Goal: Task Accomplishment & Management: Use online tool/utility

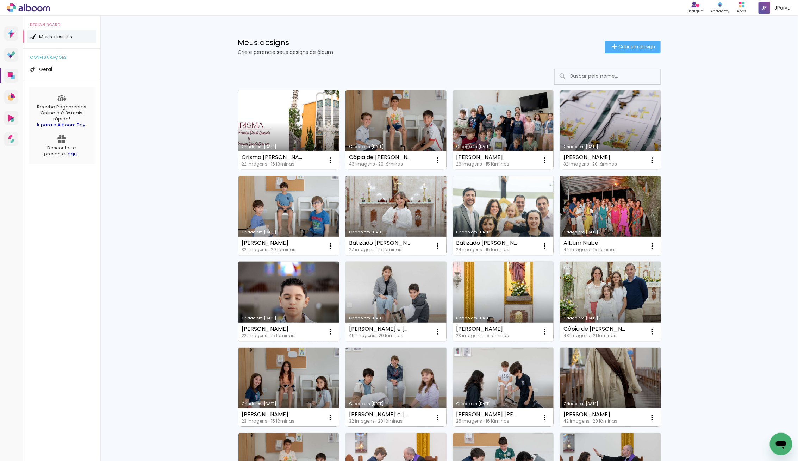
click at [282, 307] on link "Criado em [DATE]" at bounding box center [288, 302] width 101 height 80
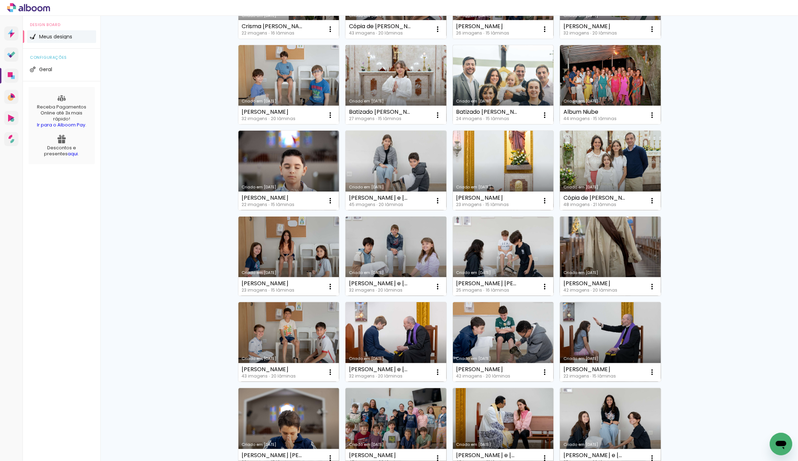
scroll to position [91, 0]
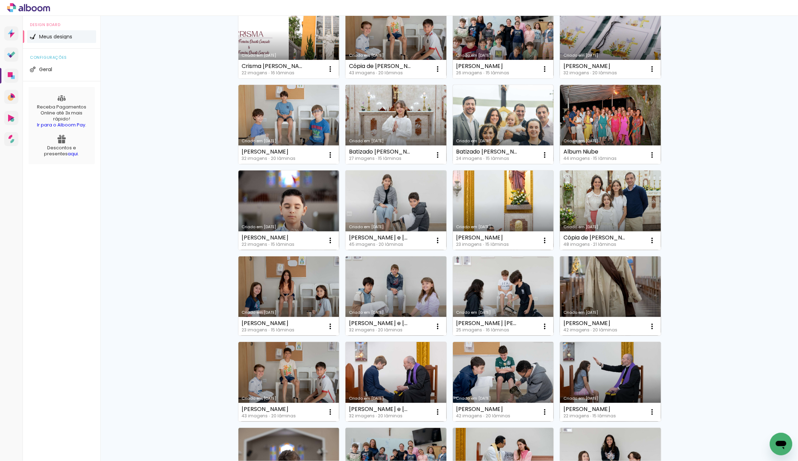
click at [288, 207] on link "Criado em [DATE]" at bounding box center [288, 210] width 101 height 80
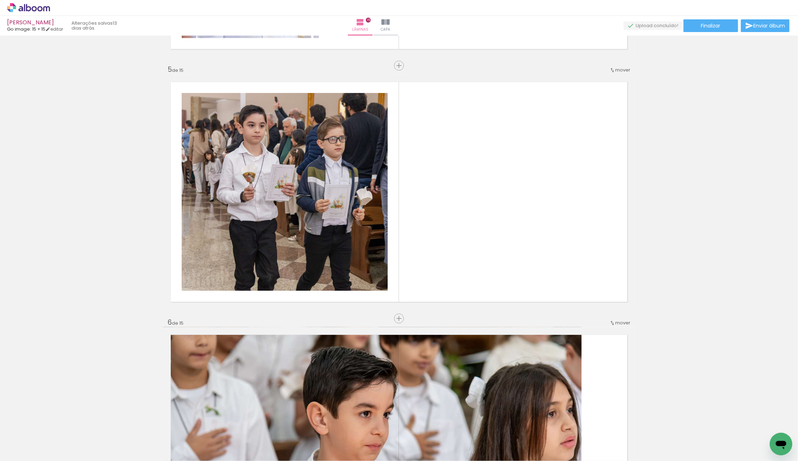
scroll to position [1002, 0]
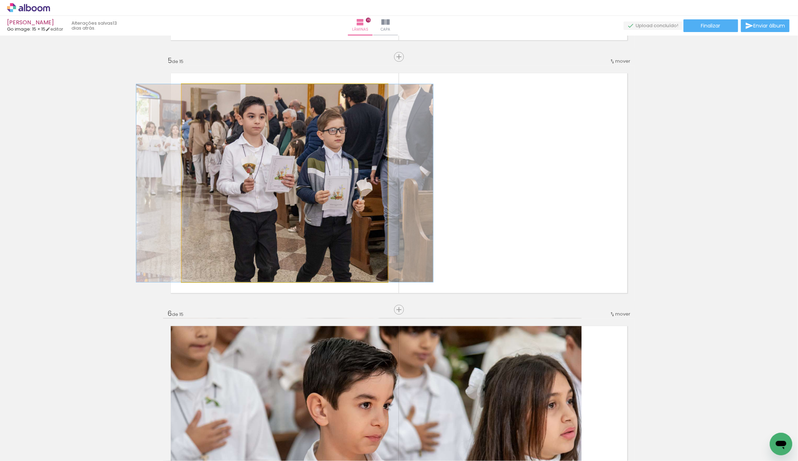
click at [339, 211] on quentale-photo at bounding box center [285, 183] width 206 height 198
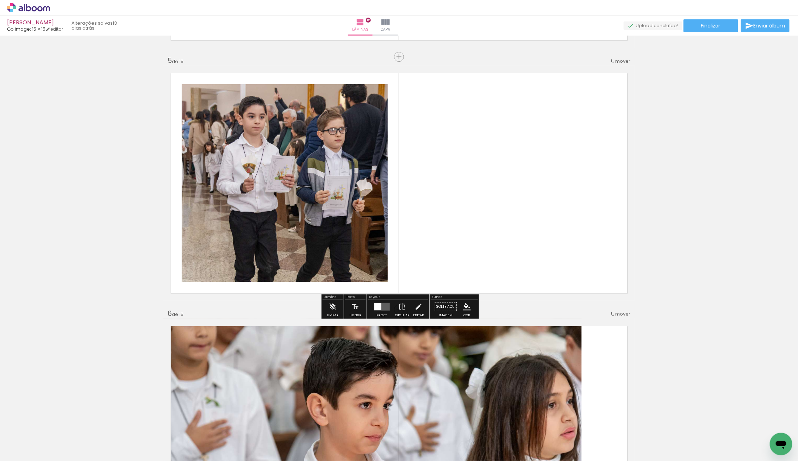
drag, startPoint x: 379, startPoint y: 307, endPoint x: 391, endPoint y: 307, distance: 12.7
click at [379, 307] on div at bounding box center [377, 306] width 7 height 7
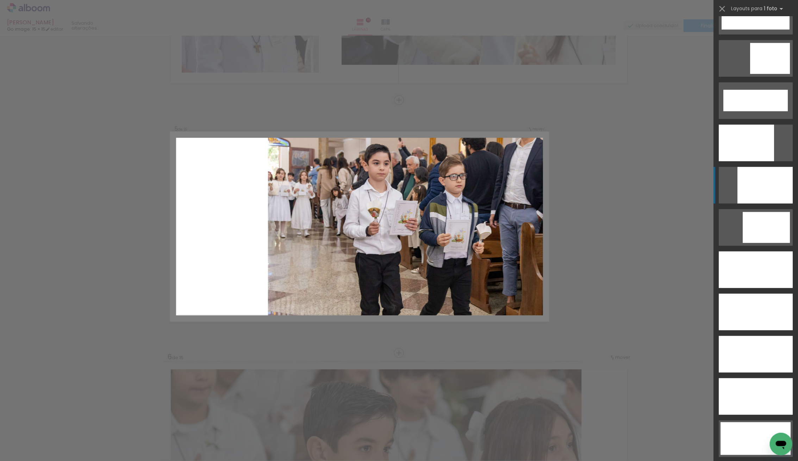
scroll to position [1797, 0]
click at [756, 176] on div at bounding box center [764, 185] width 55 height 37
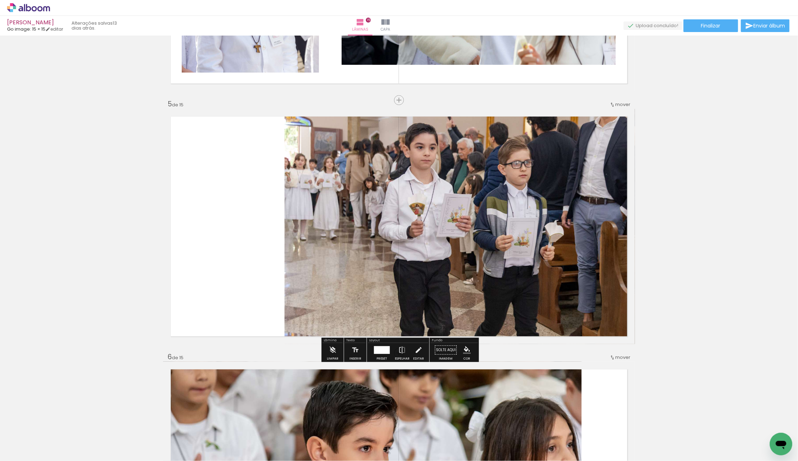
click at [429, 193] on quentale-photo at bounding box center [459, 226] width 350 height 235
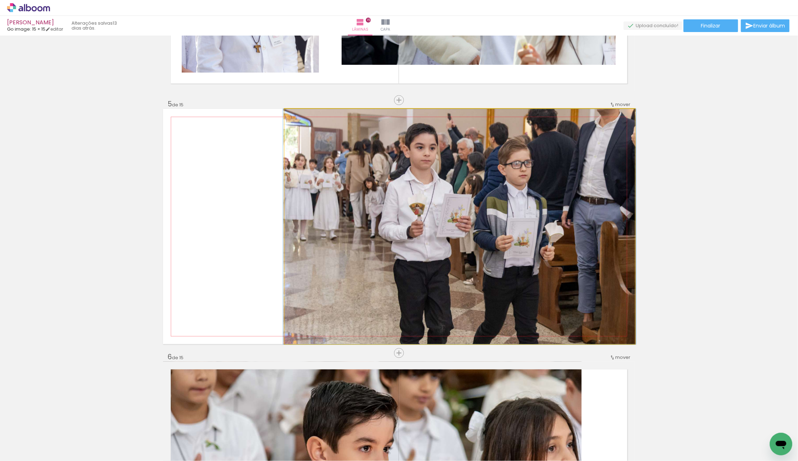
click at [429, 193] on quentale-photo at bounding box center [459, 226] width 350 height 235
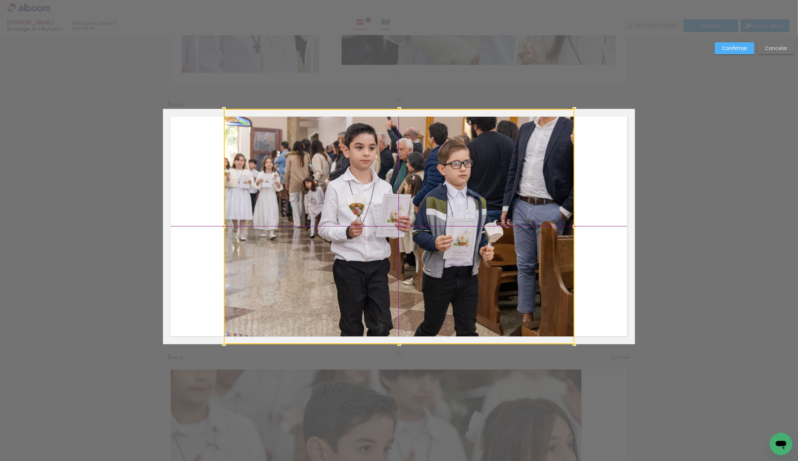
drag, startPoint x: 398, startPoint y: 215, endPoint x: 336, endPoint y: 218, distance: 62.0
click at [336, 218] on div at bounding box center [399, 226] width 350 height 235
click at [415, 218] on div at bounding box center [399, 226] width 350 height 235
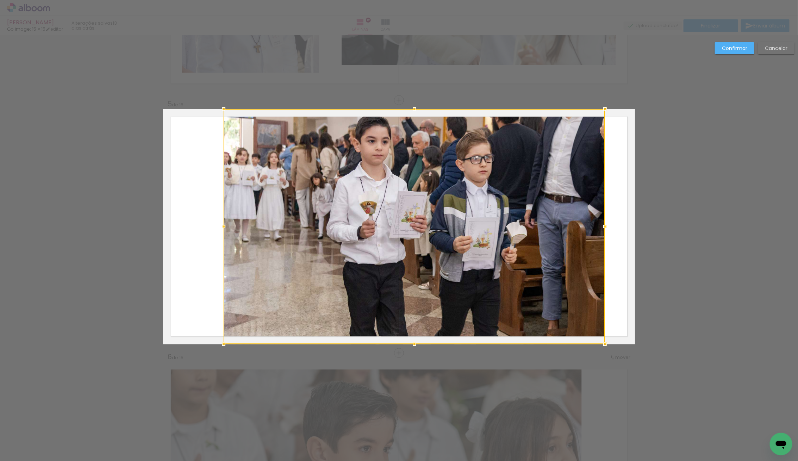
drag, startPoint x: 575, startPoint y: 228, endPoint x: 605, endPoint y: 229, distance: 29.9
click at [605, 229] on div at bounding box center [605, 226] width 14 height 14
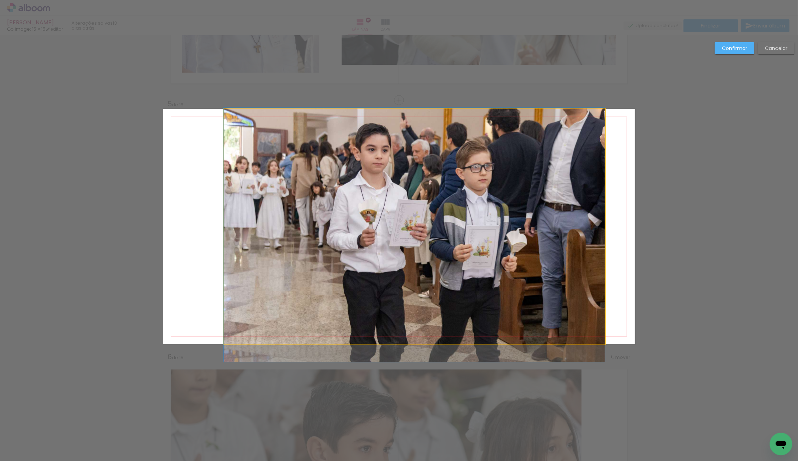
drag, startPoint x: 491, startPoint y: 211, endPoint x: 491, endPoint y: 219, distance: 8.4
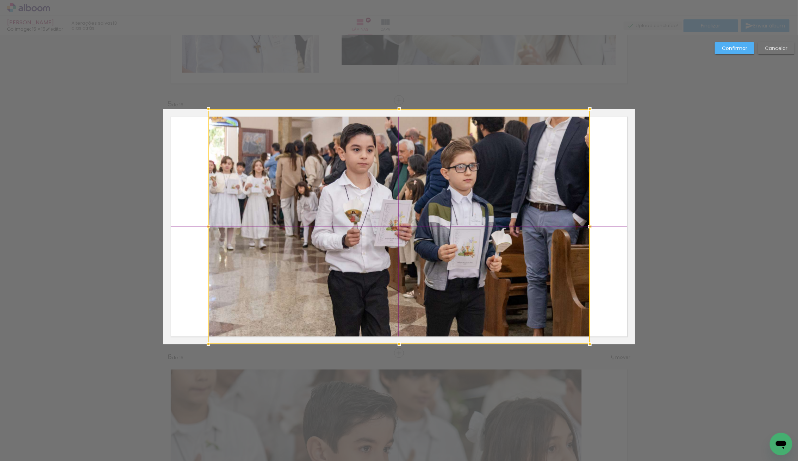
drag, startPoint x: 497, startPoint y: 205, endPoint x: 482, endPoint y: 208, distance: 15.5
click at [482, 208] on div at bounding box center [398, 226] width 381 height 235
click at [0, 0] on slot "Confirmar" at bounding box center [0, 0] width 0 height 0
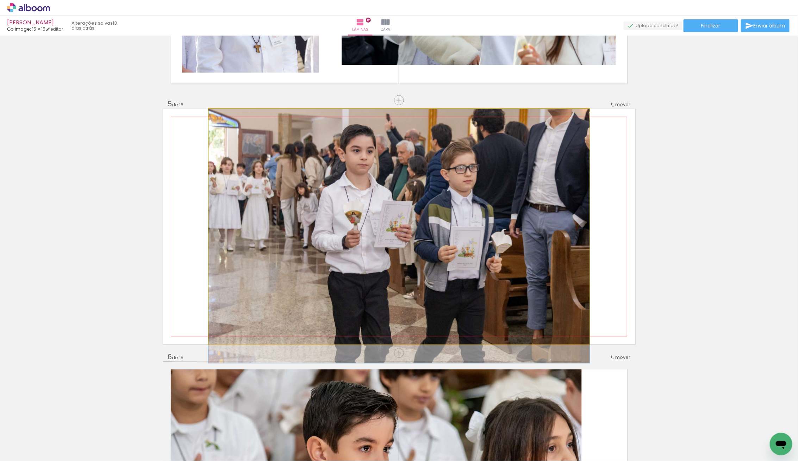
drag, startPoint x: 453, startPoint y: 241, endPoint x: 454, endPoint y: 249, distance: 7.8
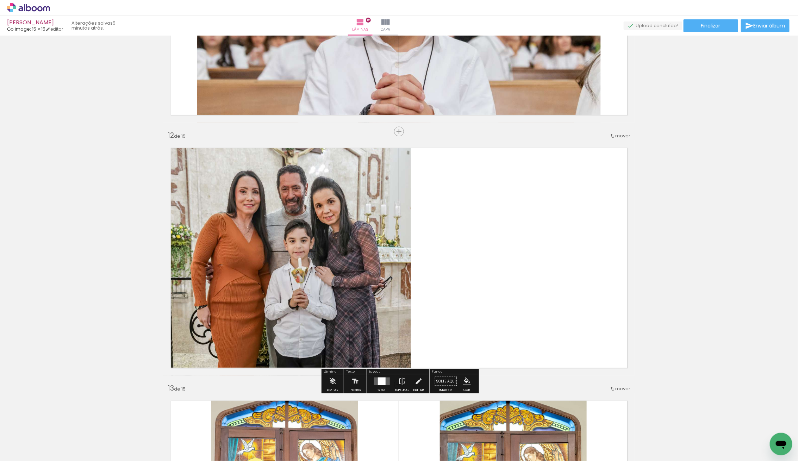
scroll to position [2704, 0]
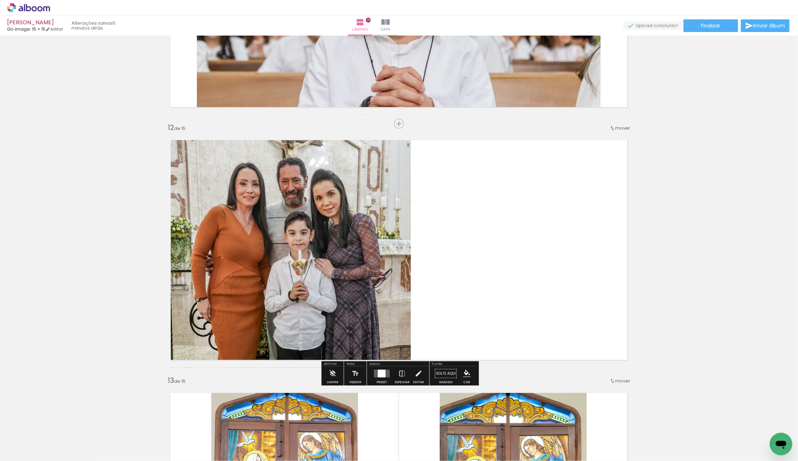
click at [519, 280] on quentale-layouter at bounding box center [399, 249] width 472 height 235
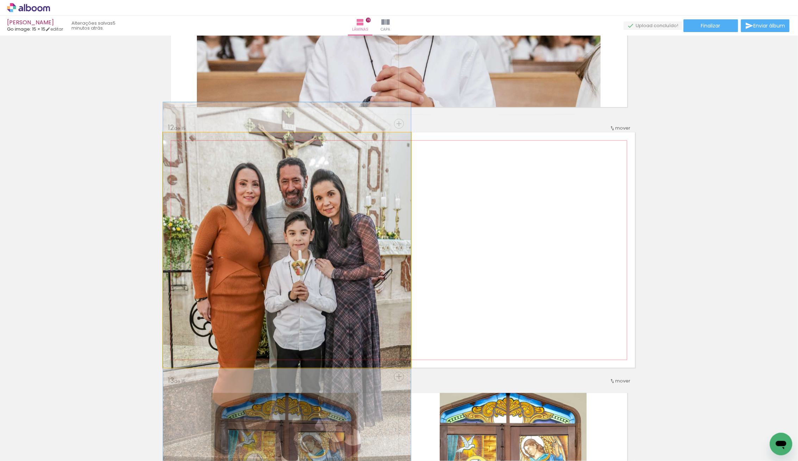
click at [372, 259] on quentale-photo at bounding box center [287, 249] width 248 height 235
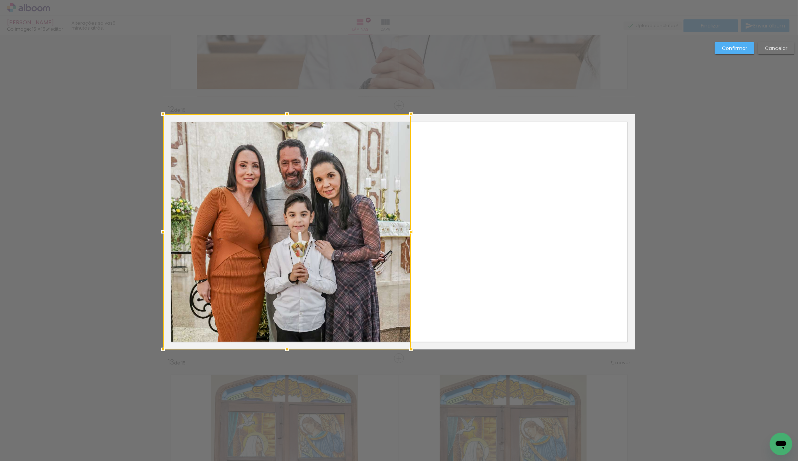
scroll to position [2727, 0]
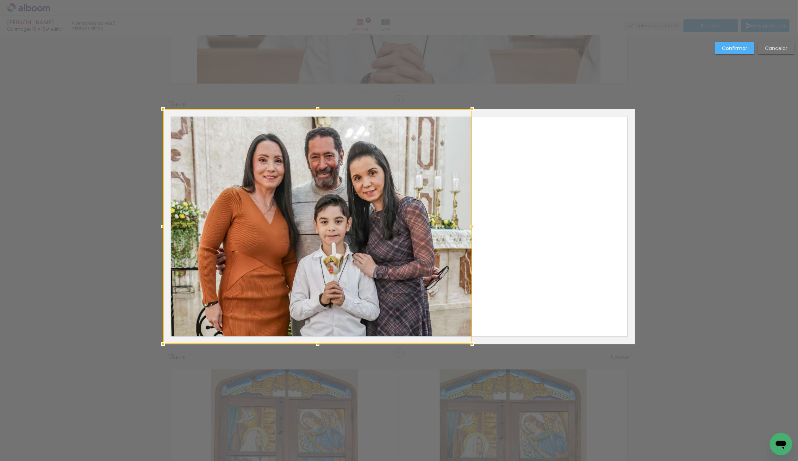
drag, startPoint x: 410, startPoint y: 226, endPoint x: 472, endPoint y: 241, distance: 63.1
click at [472, 241] on div at bounding box center [317, 226] width 309 height 235
drag, startPoint x: 387, startPoint y: 237, endPoint x: 386, endPoint y: 243, distance: 5.7
click at [386, 243] on div at bounding box center [317, 226] width 309 height 235
drag, startPoint x: 391, startPoint y: 261, endPoint x: 391, endPoint y: 274, distance: 13.0
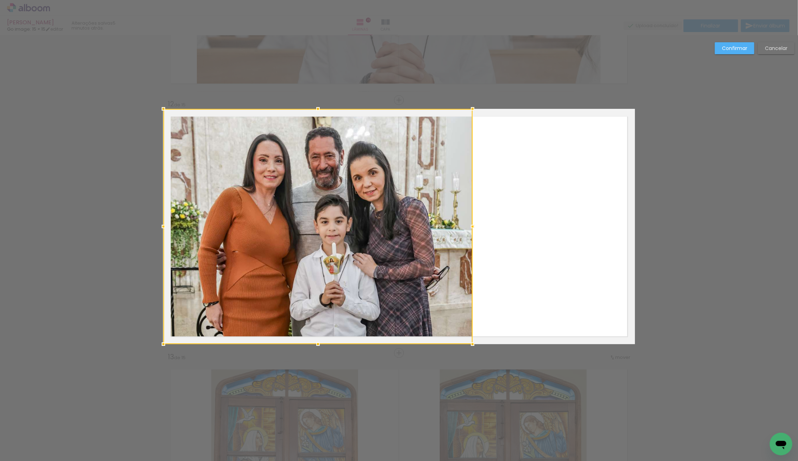
click at [391, 274] on div at bounding box center [317, 226] width 309 height 235
click at [376, 247] on div at bounding box center [318, 226] width 309 height 235
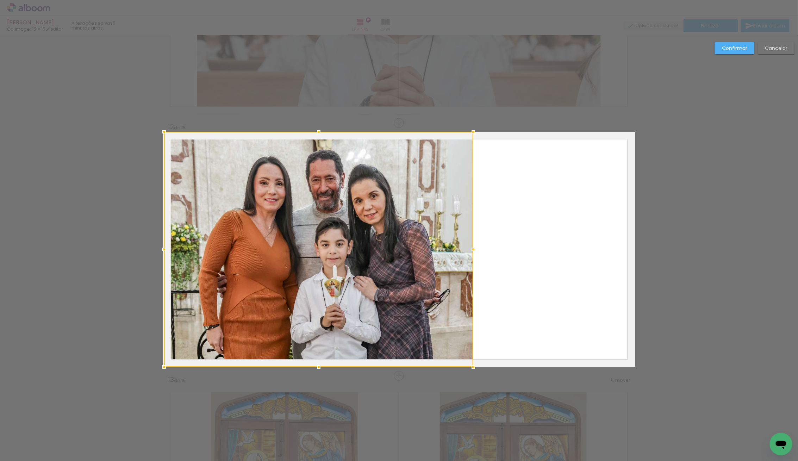
scroll to position [2703, 0]
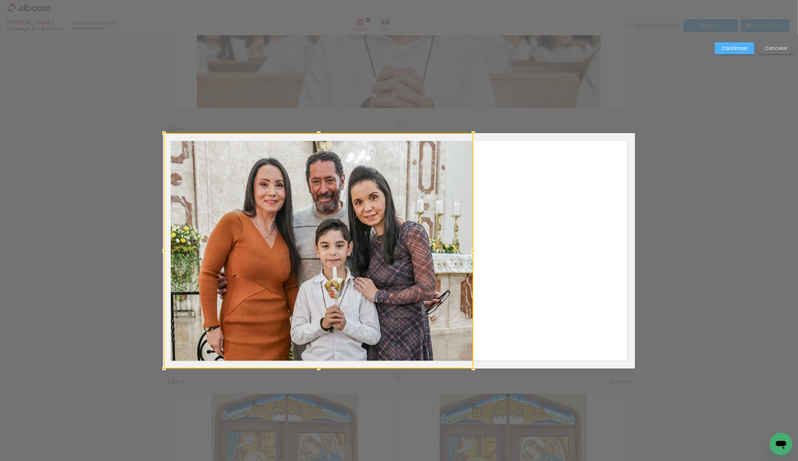
click at [0, 0] on slot "Confirmar" at bounding box center [0, 0] width 0 height 0
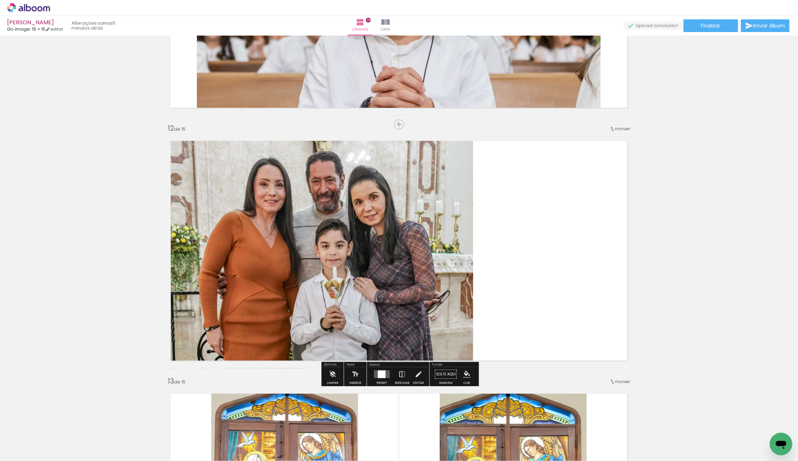
click at [414, 237] on quentale-photo at bounding box center [318, 250] width 309 height 235
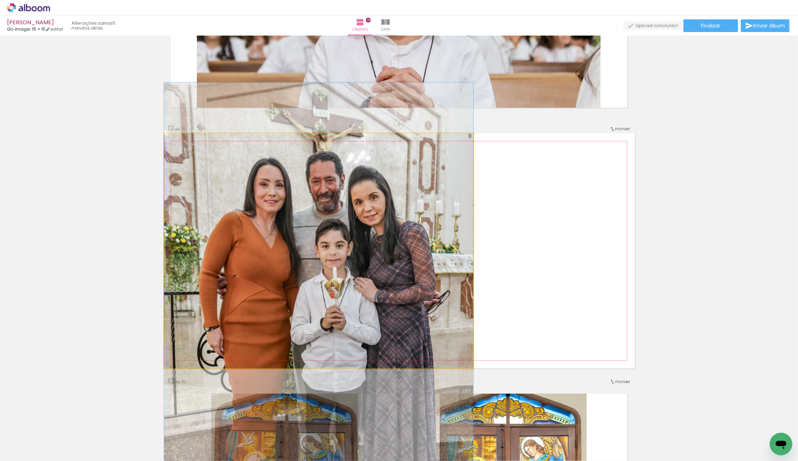
click at [415, 238] on quentale-photo at bounding box center [318, 250] width 309 height 235
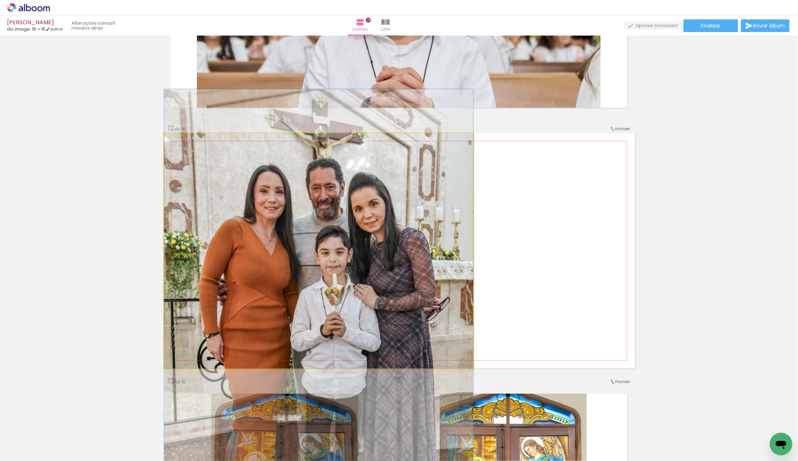
drag, startPoint x: 417, startPoint y: 239, endPoint x: 418, endPoint y: 244, distance: 5.0
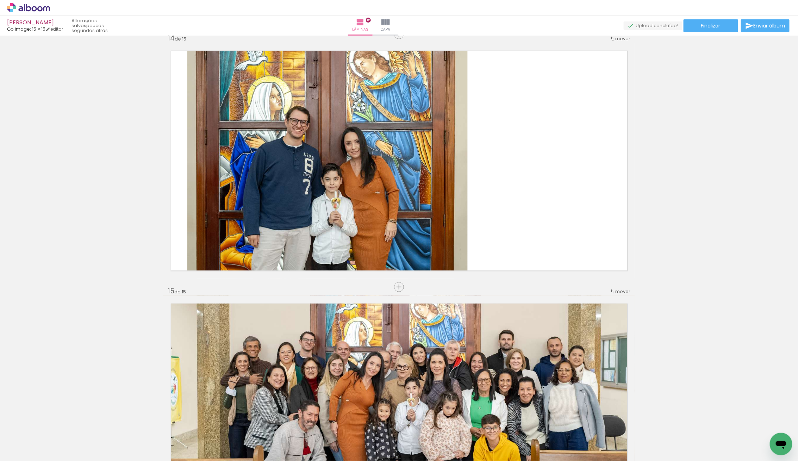
scroll to position [3215, 0]
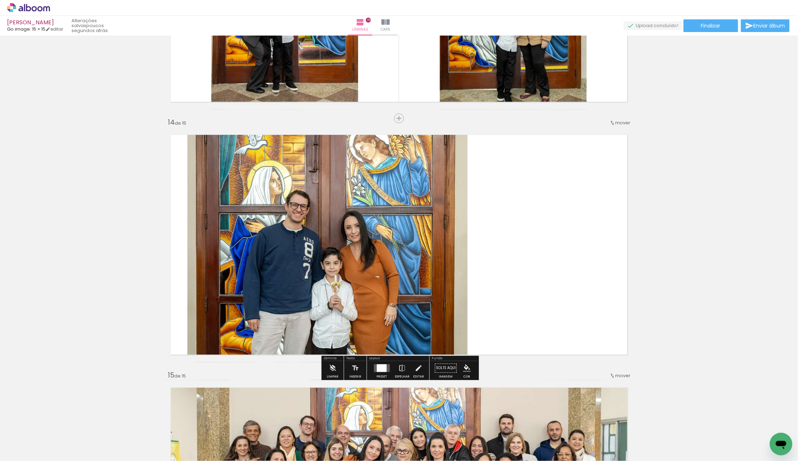
click at [414, 289] on quentale-photo at bounding box center [327, 244] width 280 height 235
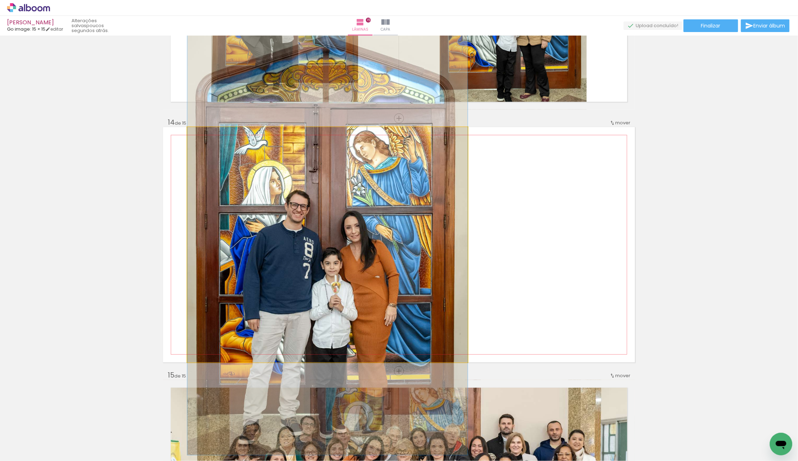
click at [414, 289] on quentale-photo at bounding box center [327, 244] width 280 height 235
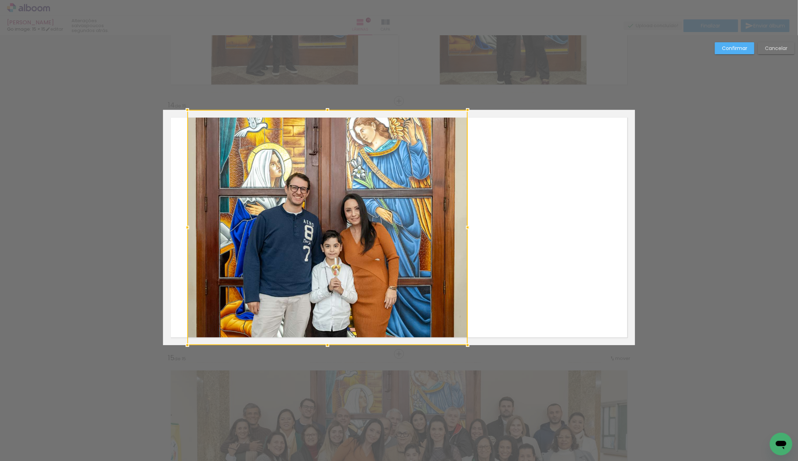
scroll to position [3233, 0]
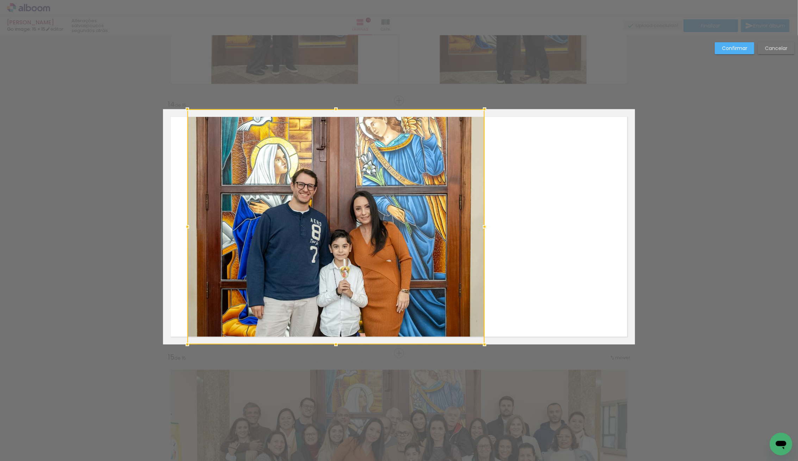
drag, startPoint x: 470, startPoint y: 222, endPoint x: 486, endPoint y: 226, distance: 17.3
click at [486, 226] on div at bounding box center [484, 227] width 14 height 14
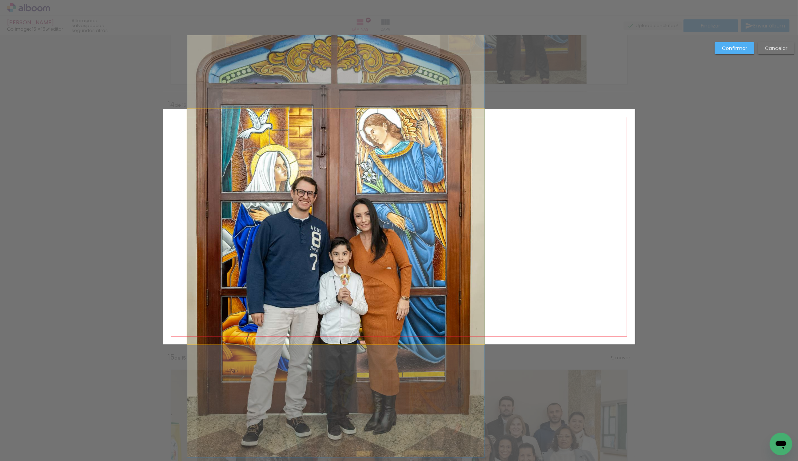
drag, startPoint x: 435, startPoint y: 224, endPoint x: 436, endPoint y: 230, distance: 6.7
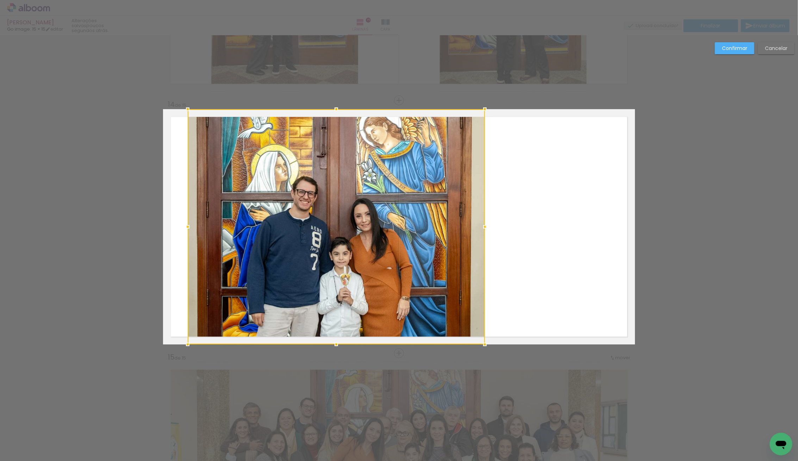
click at [435, 233] on div at bounding box center [336, 226] width 297 height 235
click at [564, 250] on quentale-layouter at bounding box center [399, 226] width 472 height 235
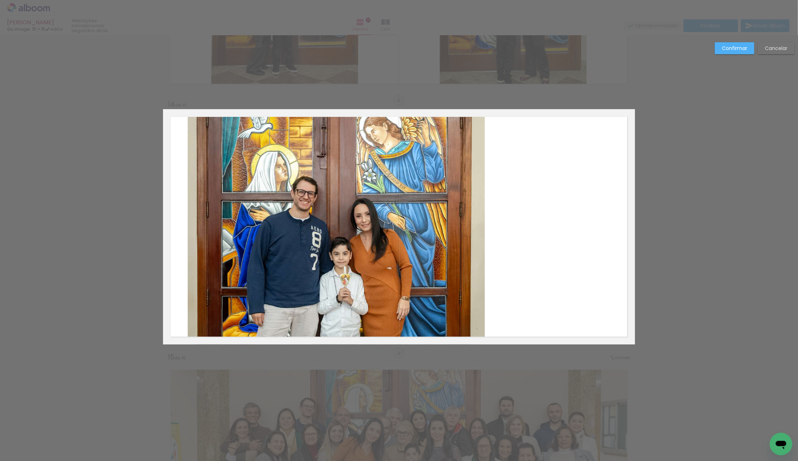
drag, startPoint x: 730, startPoint y: 40, endPoint x: 730, endPoint y: 44, distance: 3.9
click at [0, 0] on slot "Confirmar" at bounding box center [0, 0] width 0 height 0
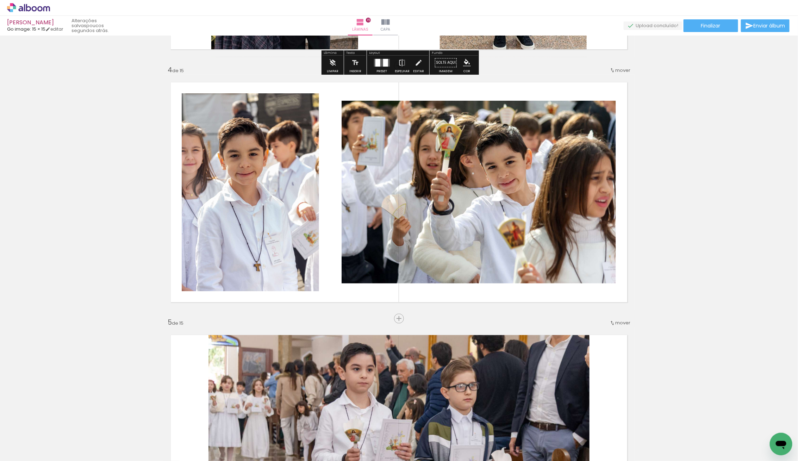
scroll to position [782, 0]
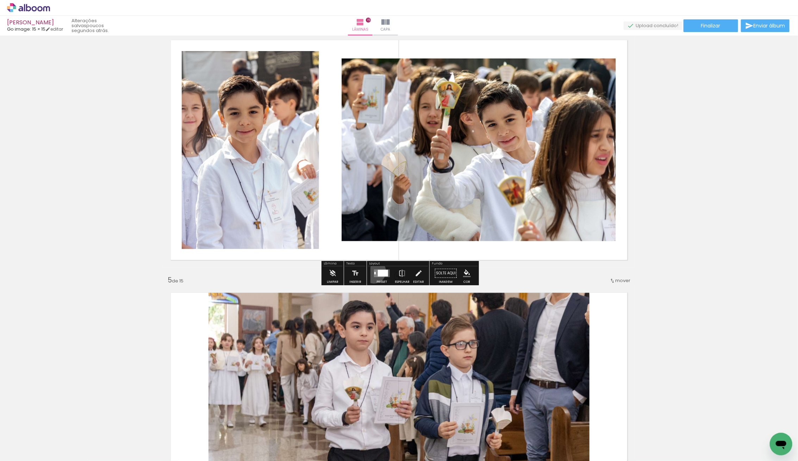
click at [373, 271] on quentale-layouter at bounding box center [381, 274] width 16 height 8
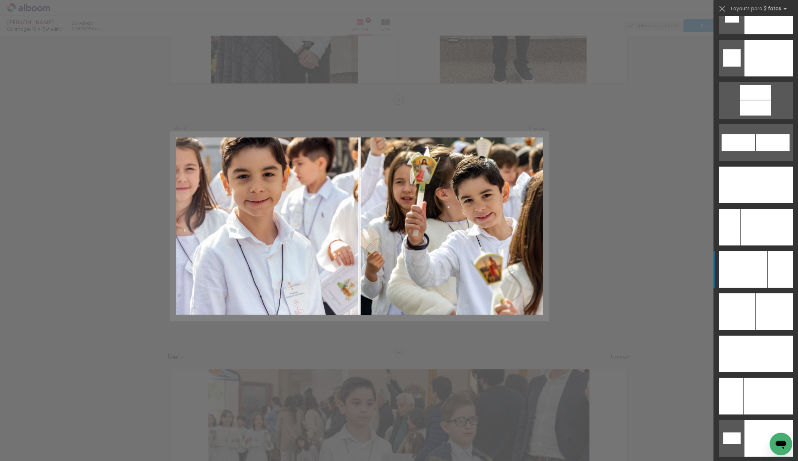
scroll to position [3021, 0]
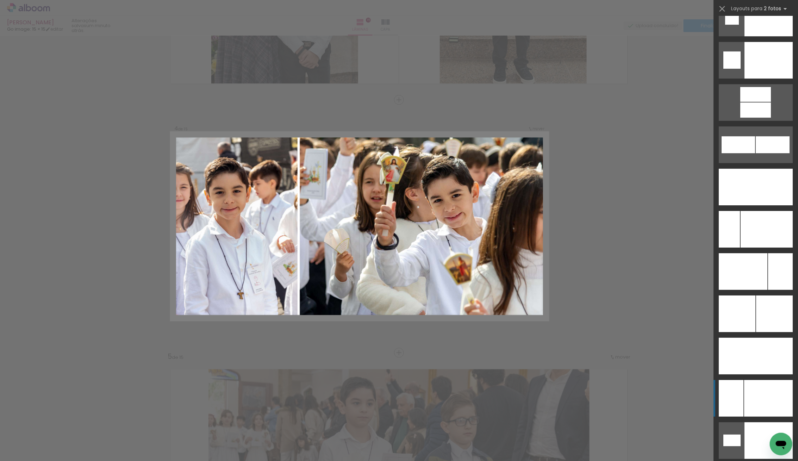
click at [763, 394] on div at bounding box center [768, 398] width 49 height 37
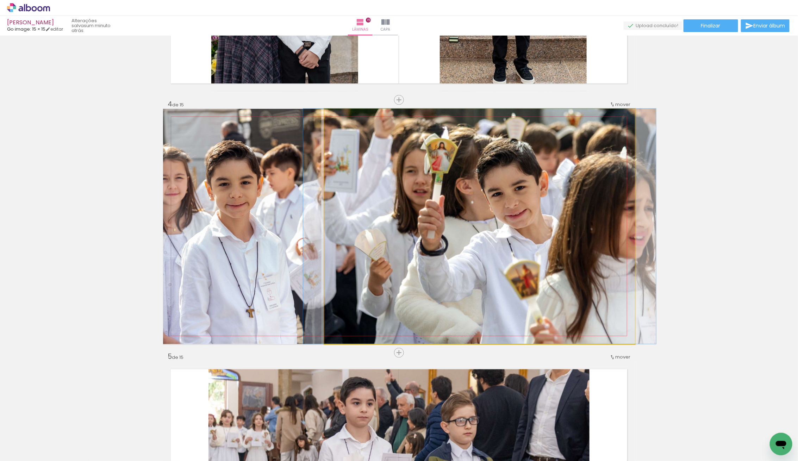
click at [431, 230] on quentale-photo at bounding box center [479, 226] width 310 height 235
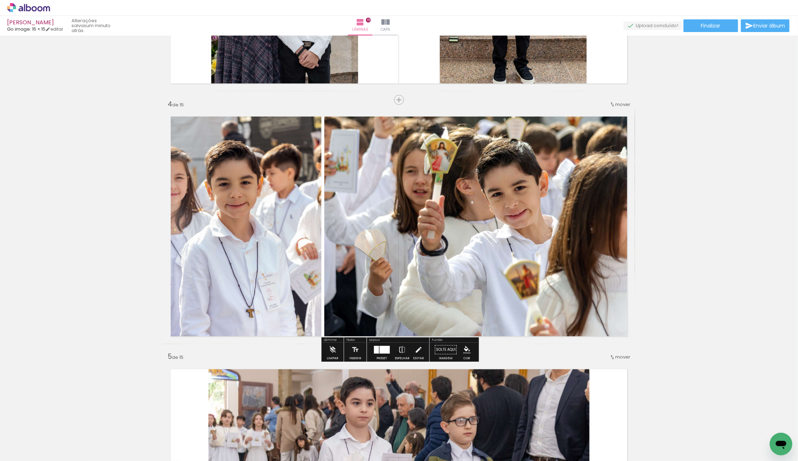
scroll to position [706, 0]
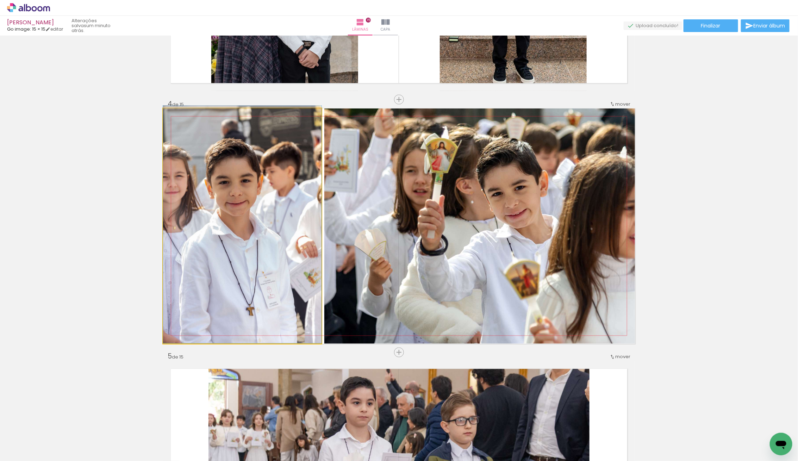
drag, startPoint x: 274, startPoint y: 231, endPoint x: 295, endPoint y: 211, distance: 28.9
click at [294, 211] on div at bounding box center [242, 225] width 158 height 238
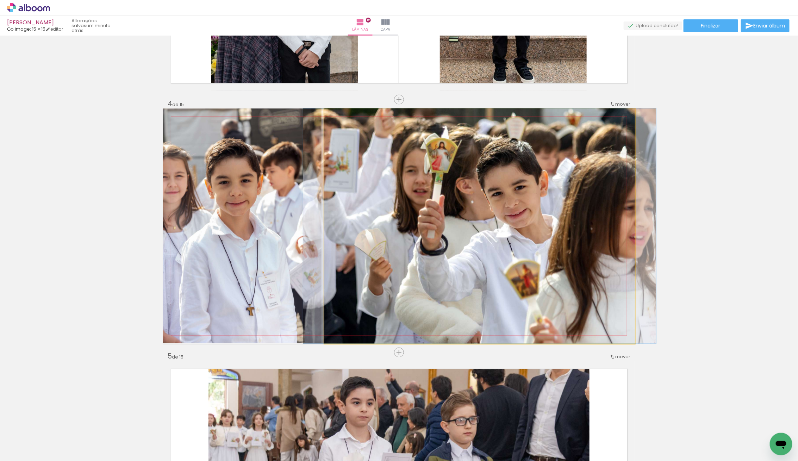
click at [409, 240] on quentale-photo at bounding box center [479, 225] width 310 height 235
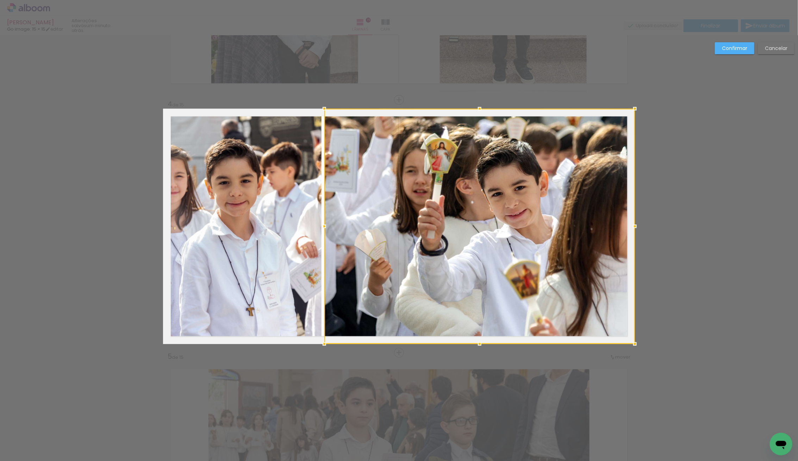
scroll to position [705, 0]
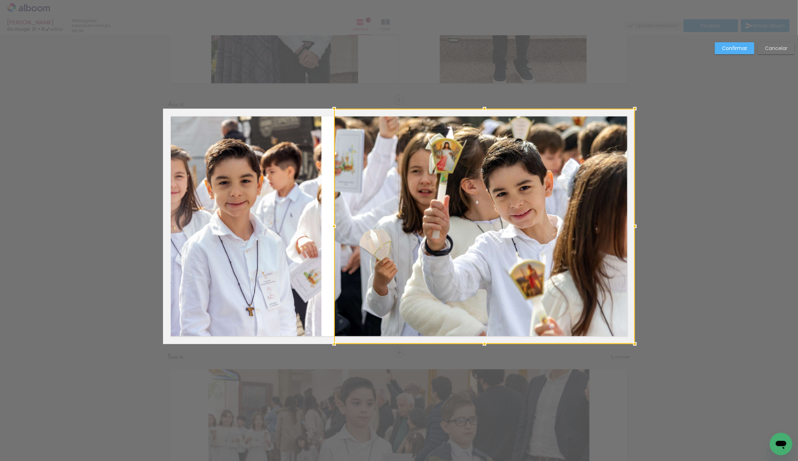
drag, startPoint x: 324, startPoint y: 227, endPoint x: 334, endPoint y: 227, distance: 9.9
click at [334, 227] on div at bounding box center [334, 226] width 14 height 14
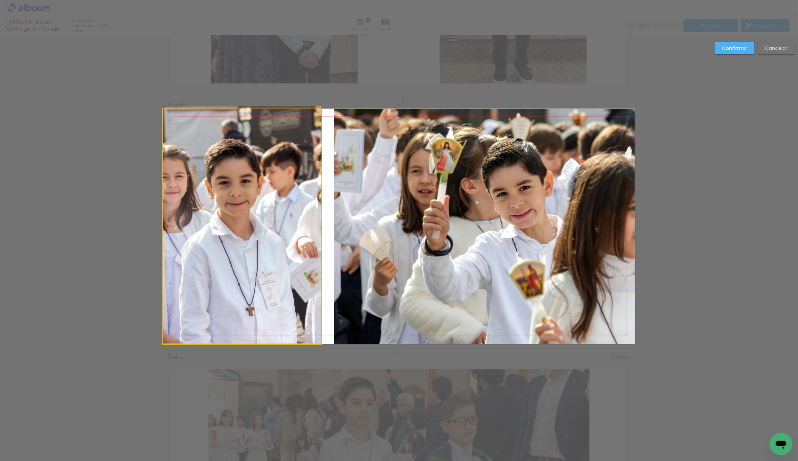
click at [270, 224] on quentale-photo at bounding box center [242, 226] width 158 height 235
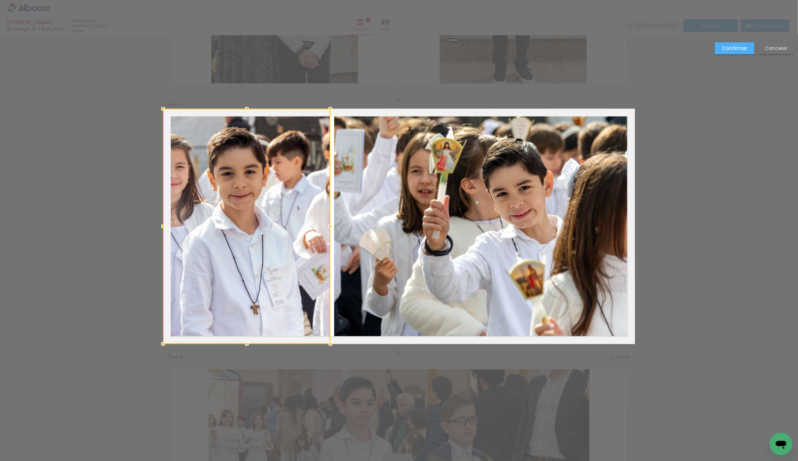
drag, startPoint x: 317, startPoint y: 226, endPoint x: 326, endPoint y: 227, distance: 8.8
click at [326, 227] on div at bounding box center [330, 226] width 14 height 14
click at [0, 0] on slot "Confirmar" at bounding box center [0, 0] width 0 height 0
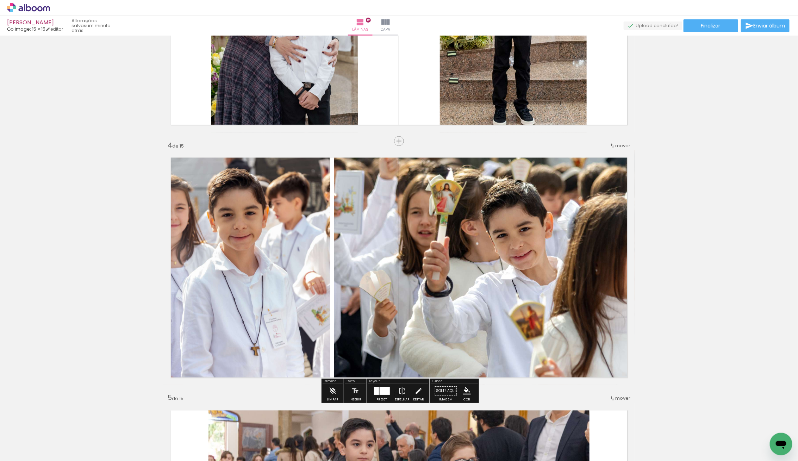
scroll to position [654, 0]
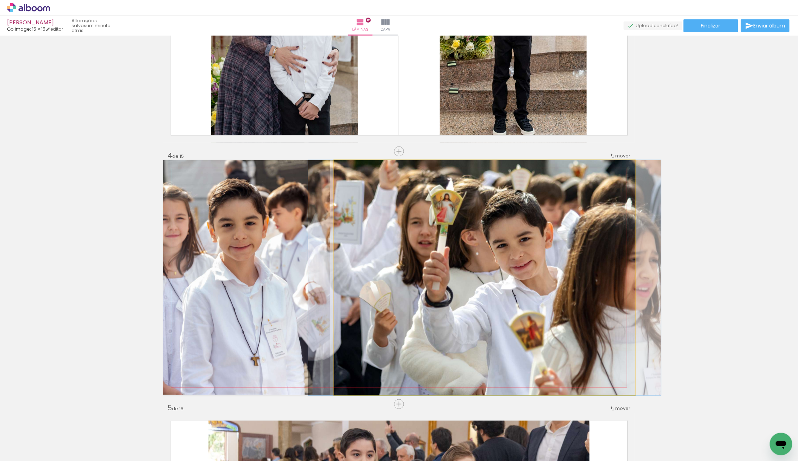
click at [527, 238] on quentale-photo at bounding box center [484, 277] width 301 height 235
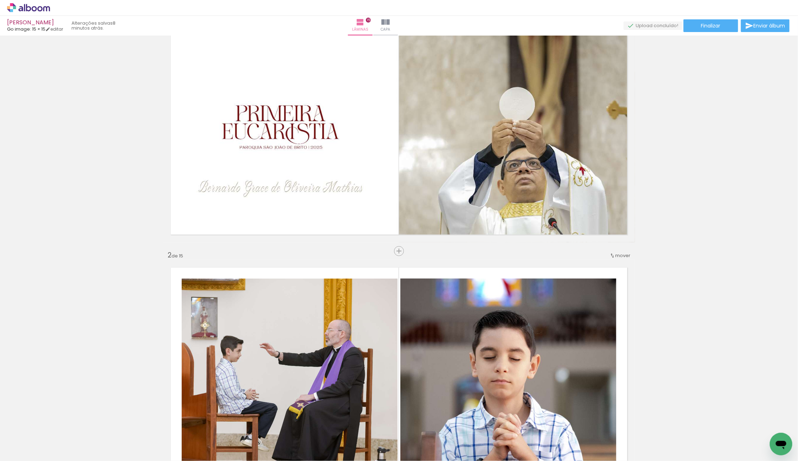
scroll to position [0, 0]
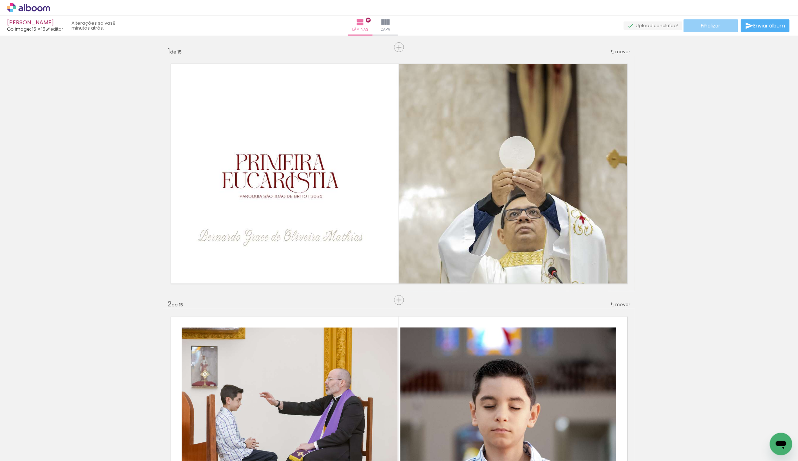
click at [703, 25] on span "Finalizar" at bounding box center [710, 25] width 19 height 5
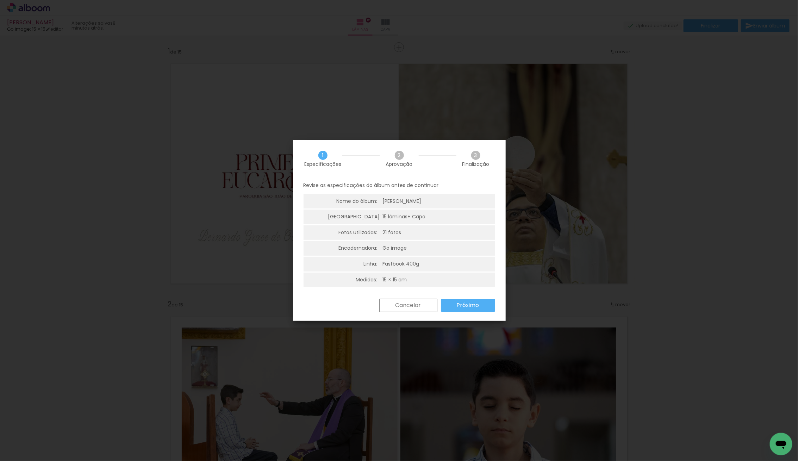
click at [0, 0] on slot "Próximo" at bounding box center [0, 0] width 0 height 0
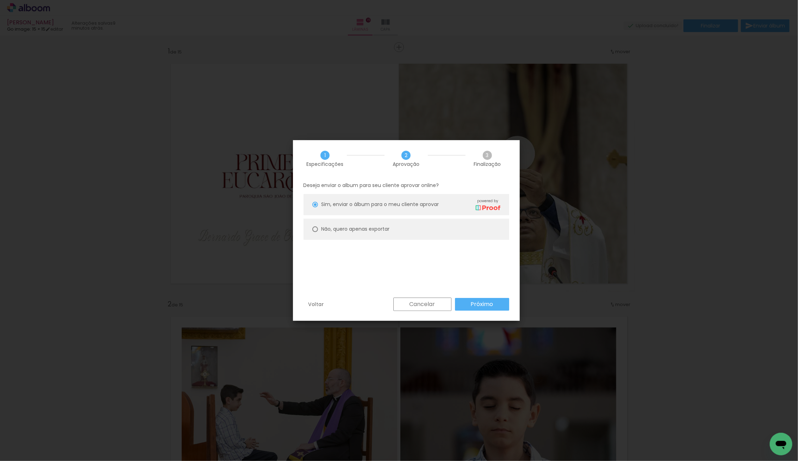
drag, startPoint x: 359, startPoint y: 230, endPoint x: 433, endPoint y: 263, distance: 81.0
click at [0, 0] on slot "Não, quero apenas exportar" at bounding box center [0, 0] width 0 height 0
type paper-radio-button "on"
click at [0, 0] on slot "Próximo" at bounding box center [0, 0] width 0 height 0
type input "Alta, 300 DPI"
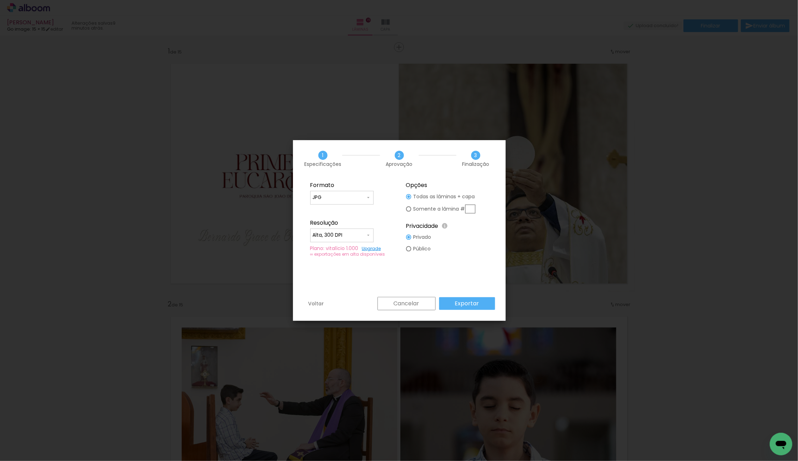
click at [0, 0] on slot "Exportar" at bounding box center [0, 0] width 0 height 0
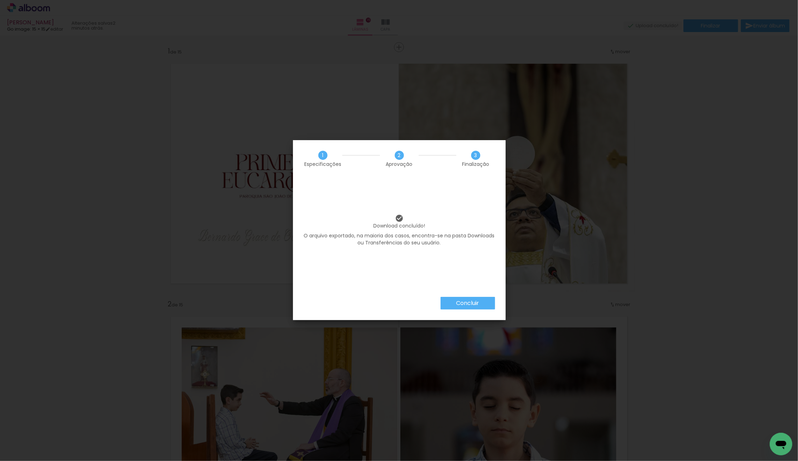
click at [0, 0] on slot "Concluir" at bounding box center [0, 0] width 0 height 0
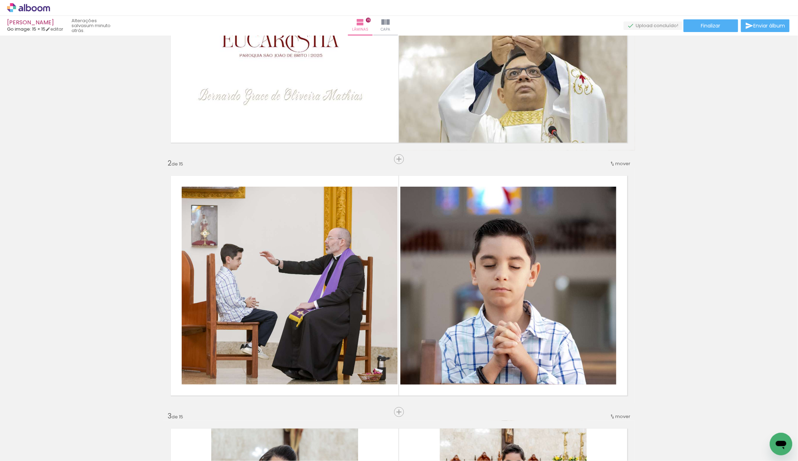
scroll to position [134, 0]
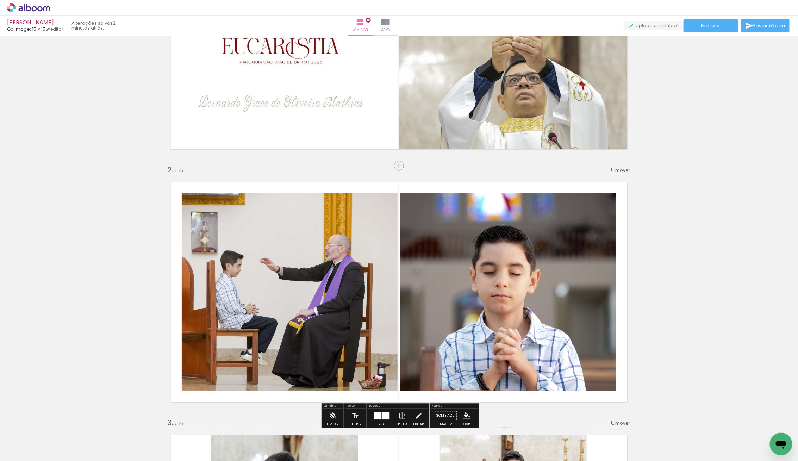
click at [339, 263] on quentale-photo at bounding box center [290, 292] width 216 height 198
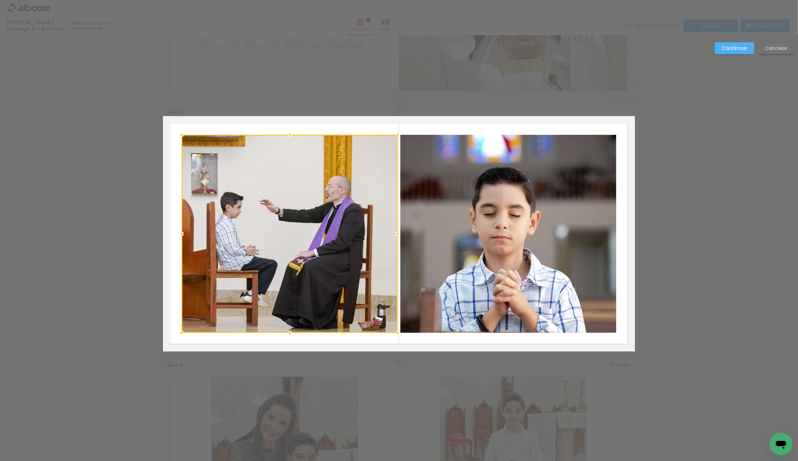
scroll to position [200, 0]
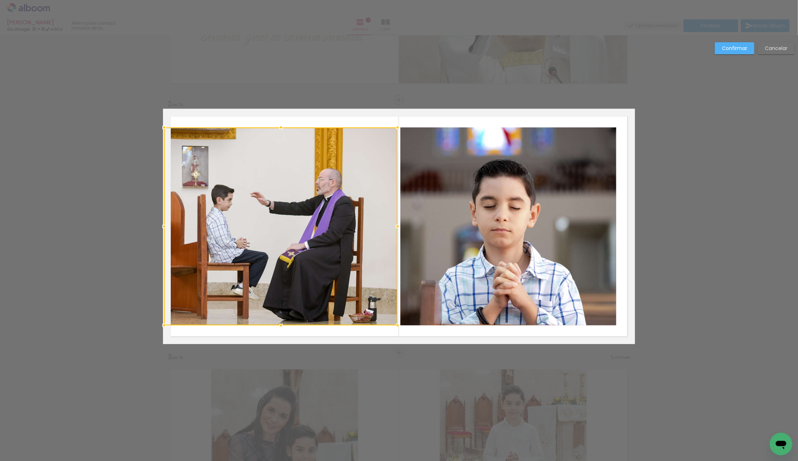
drag, startPoint x: 180, startPoint y: 225, endPoint x: 157, endPoint y: 228, distance: 23.4
click at [157, 228] on div at bounding box center [164, 226] width 14 height 14
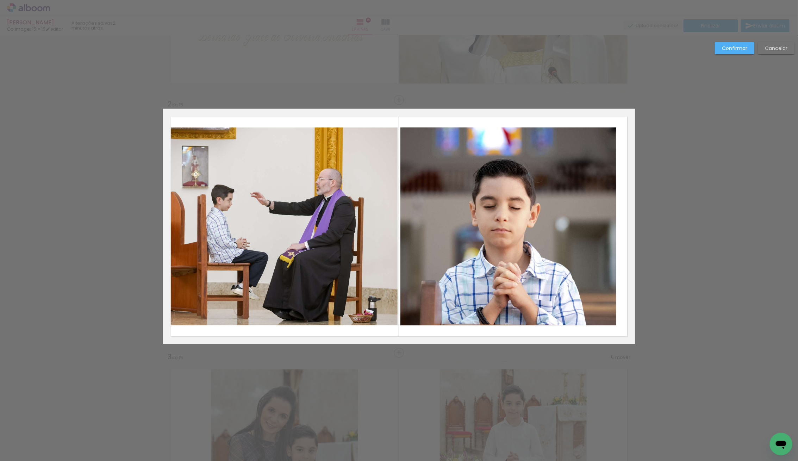
click at [214, 233] on quentale-photo at bounding box center [280, 226] width 233 height 198
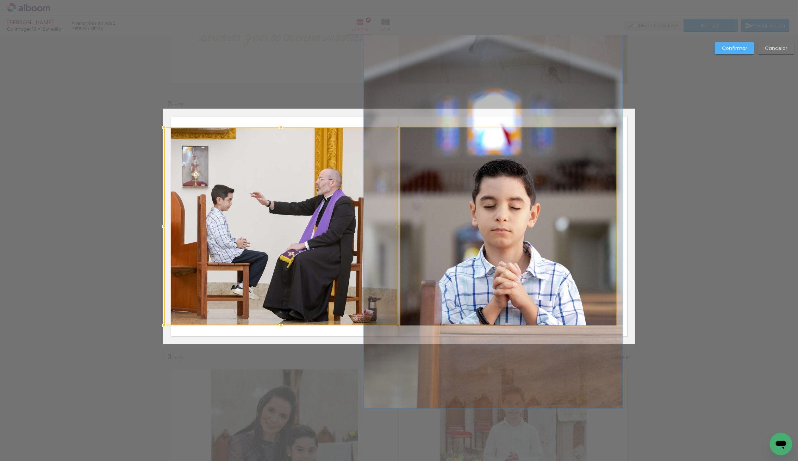
click at [484, 248] on quentale-photo at bounding box center [508, 226] width 216 height 198
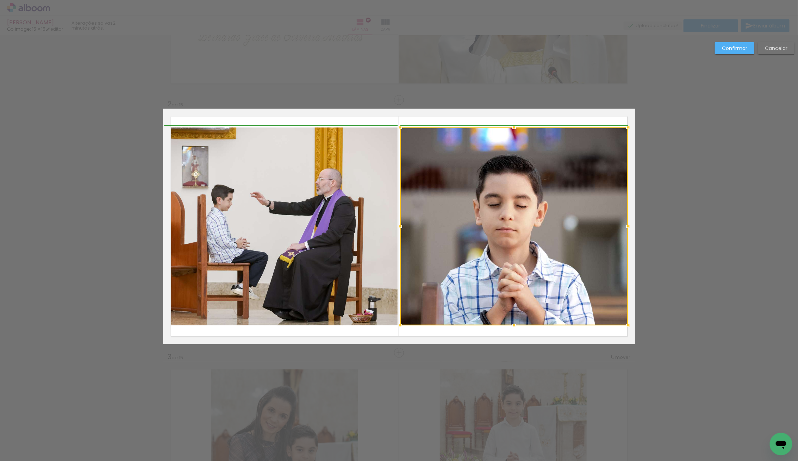
drag, startPoint x: 616, startPoint y: 227, endPoint x: 634, endPoint y: 231, distance: 17.9
click at [634, 231] on div at bounding box center [628, 226] width 14 height 14
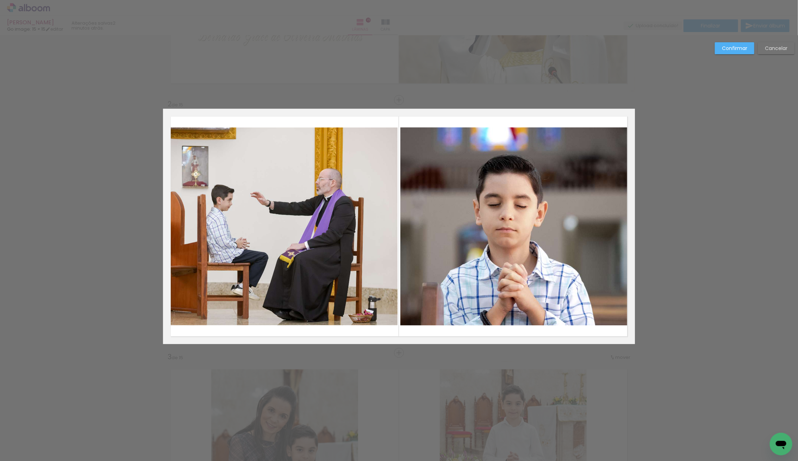
click at [0, 0] on slot "Confirmar" at bounding box center [0, 0] width 0 height 0
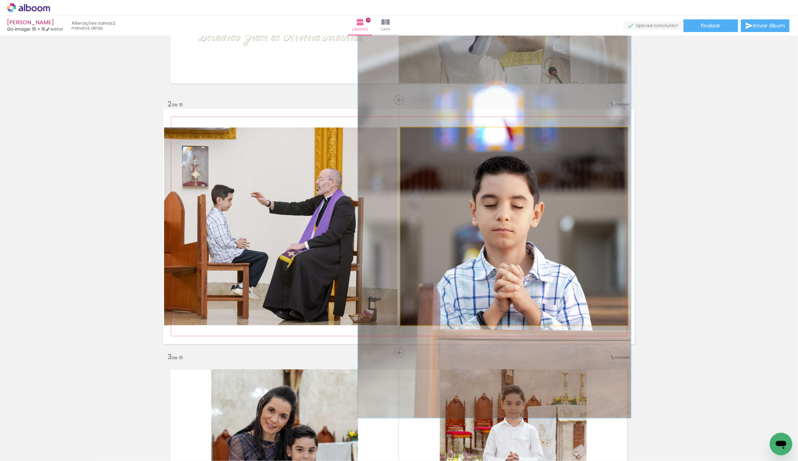
drag, startPoint x: 538, startPoint y: 233, endPoint x: 534, endPoint y: 234, distance: 3.6
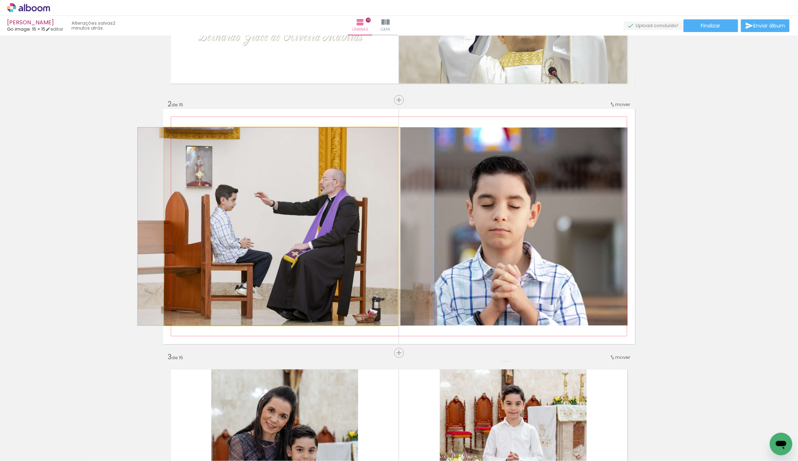
drag, startPoint x: 286, startPoint y: 227, endPoint x: 290, endPoint y: 219, distance: 9.3
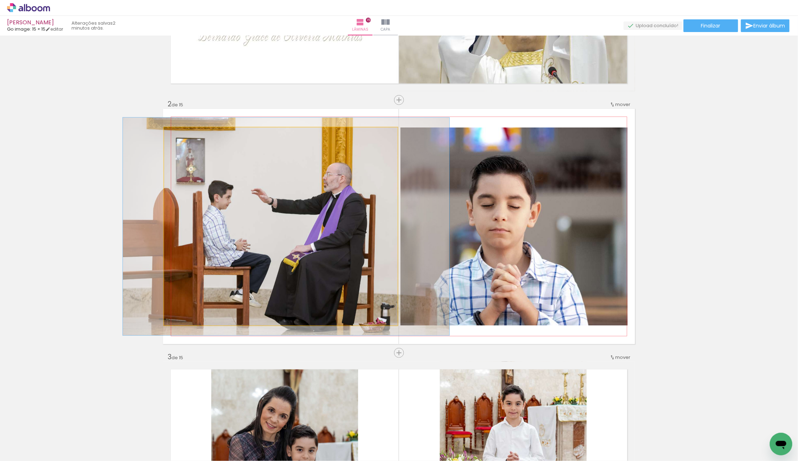
type paper-slider "110"
click at [178, 133] on div at bounding box center [182, 134] width 11 height 11
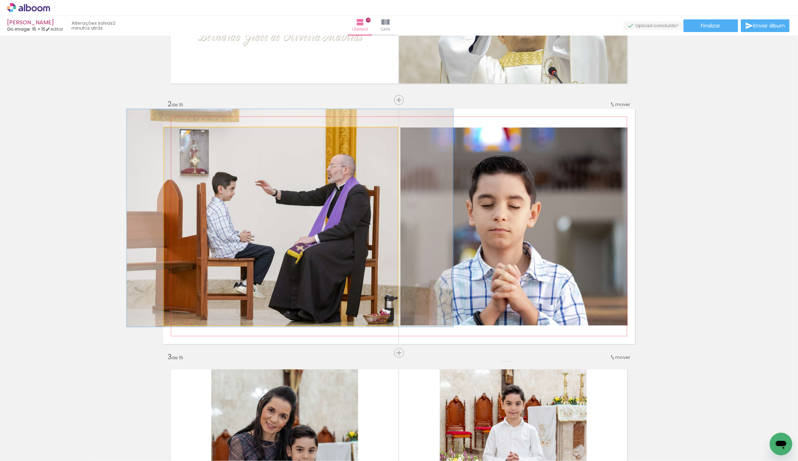
drag, startPoint x: 246, startPoint y: 198, endPoint x: 246, endPoint y: 190, distance: 7.4
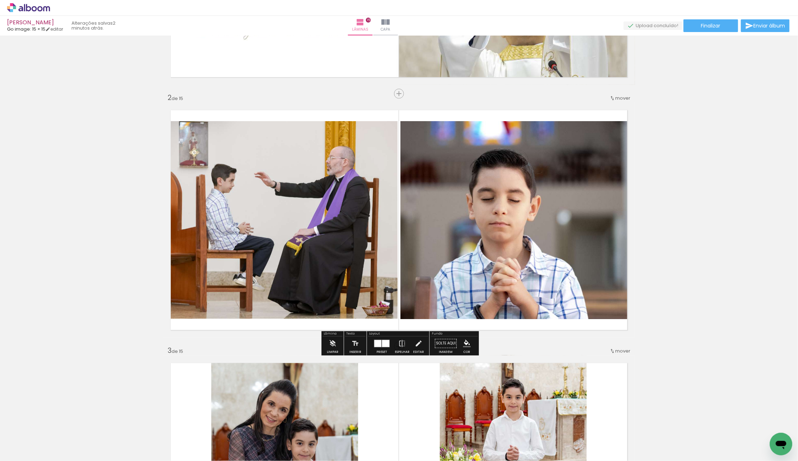
scroll to position [213, 0]
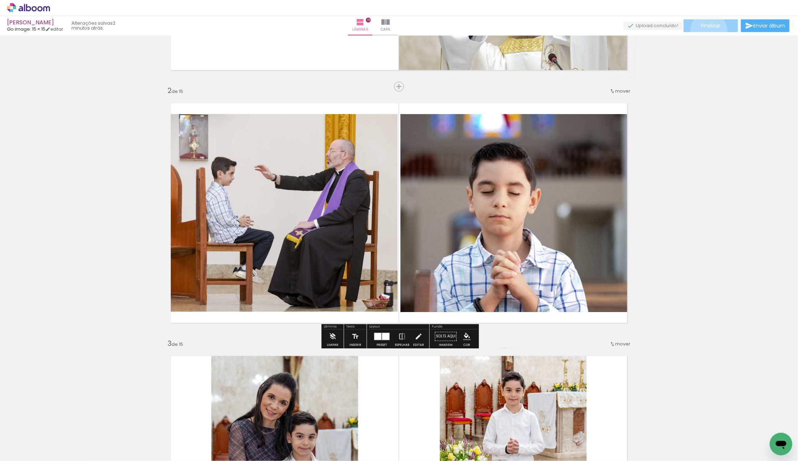
click at [706, 30] on paper-button "Finalizar" at bounding box center [710, 25] width 55 height 13
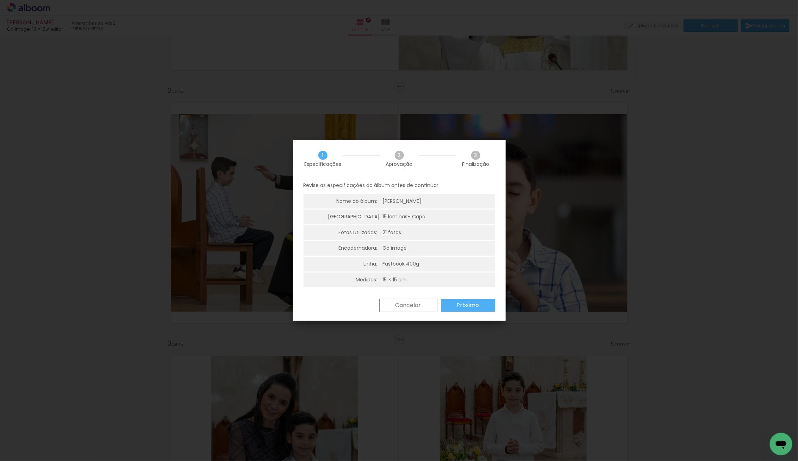
click at [0, 0] on slot "Próximo" at bounding box center [0, 0] width 0 height 0
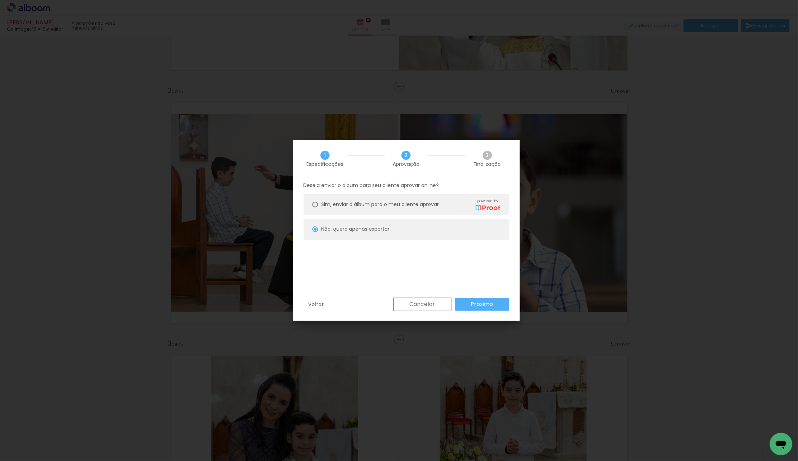
click at [315, 229] on div at bounding box center [315, 229] width 3 height 3
click at [0, 0] on slot "Próximo" at bounding box center [0, 0] width 0 height 0
type input "Alta, 300 DPI"
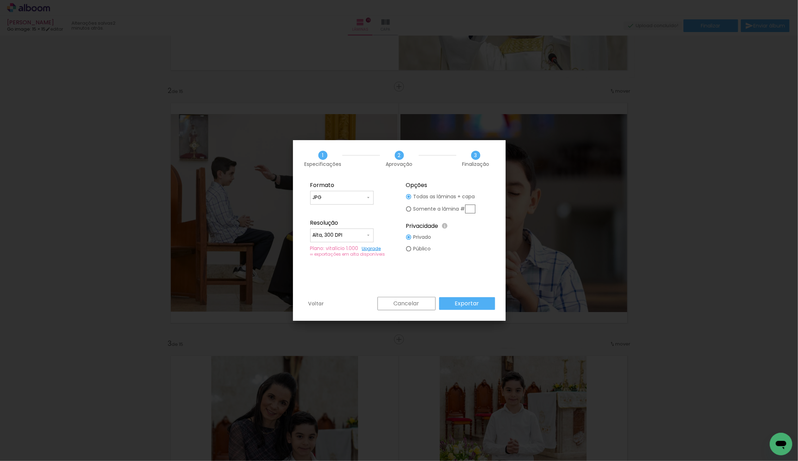
click at [466, 208] on input "text" at bounding box center [470, 209] width 10 height 9
type paper-radio-button "on"
type input "2"
click at [0, 0] on slot "Exportar" at bounding box center [0, 0] width 0 height 0
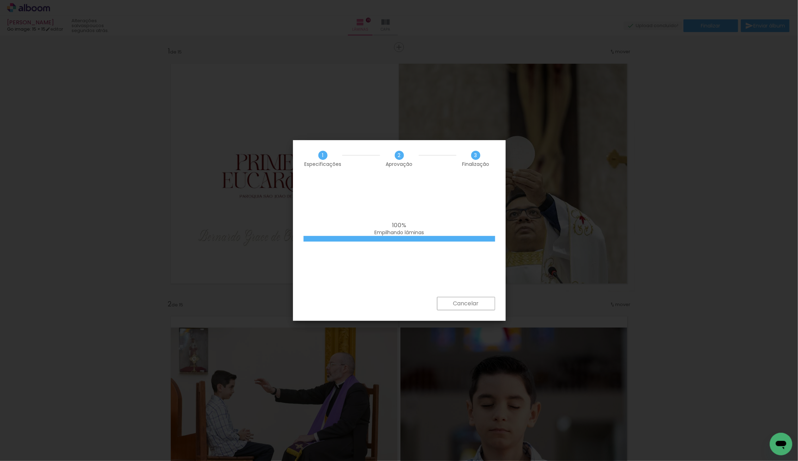
scroll to position [3021, 0]
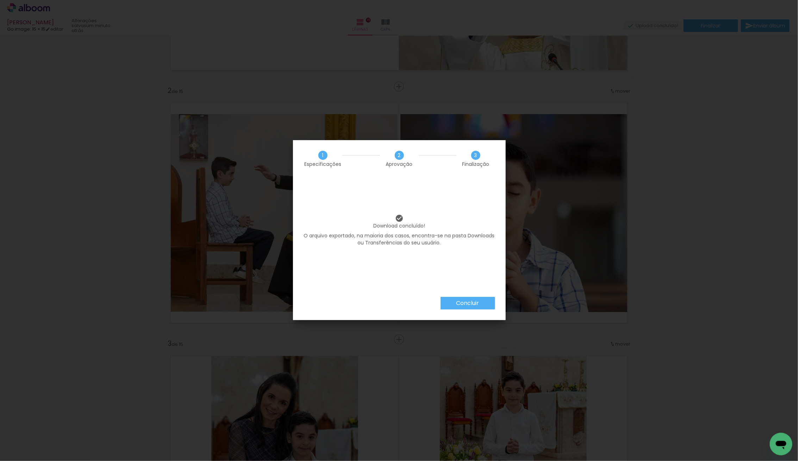
click at [0, 0] on slot "Concluir" at bounding box center [0, 0] width 0 height 0
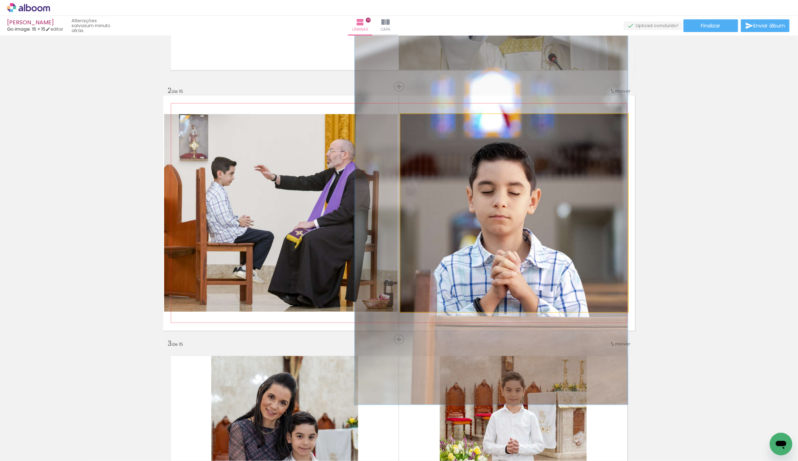
click at [557, 214] on quentale-photo at bounding box center [513, 213] width 227 height 198
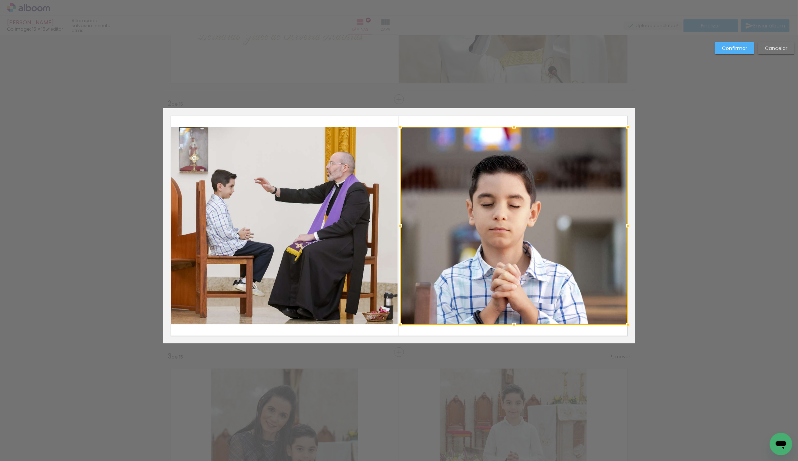
scroll to position [200, 0]
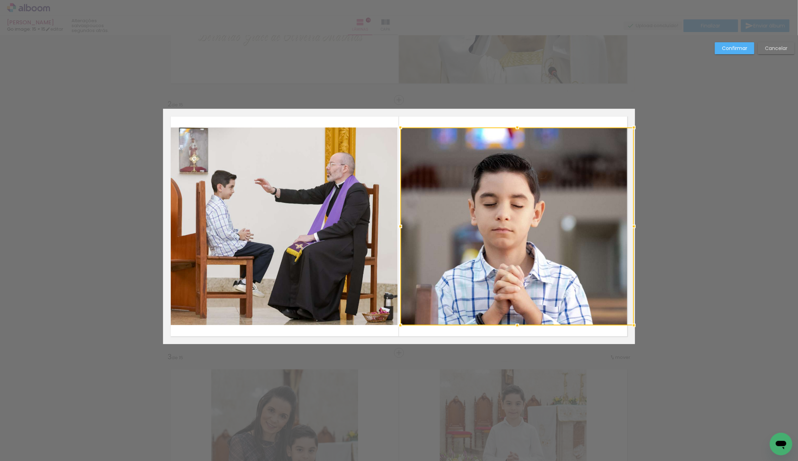
drag, startPoint x: 629, startPoint y: 225, endPoint x: 635, endPoint y: 225, distance: 5.6
click at [635, 225] on div at bounding box center [634, 226] width 14 height 14
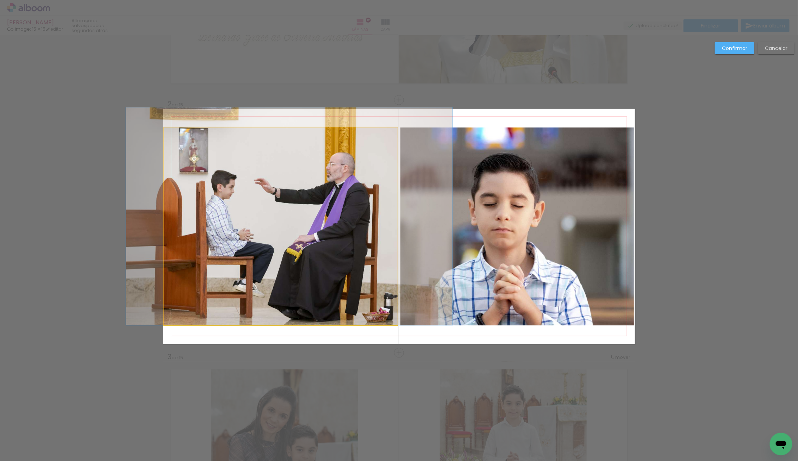
click at [308, 227] on quentale-photo at bounding box center [280, 226] width 233 height 198
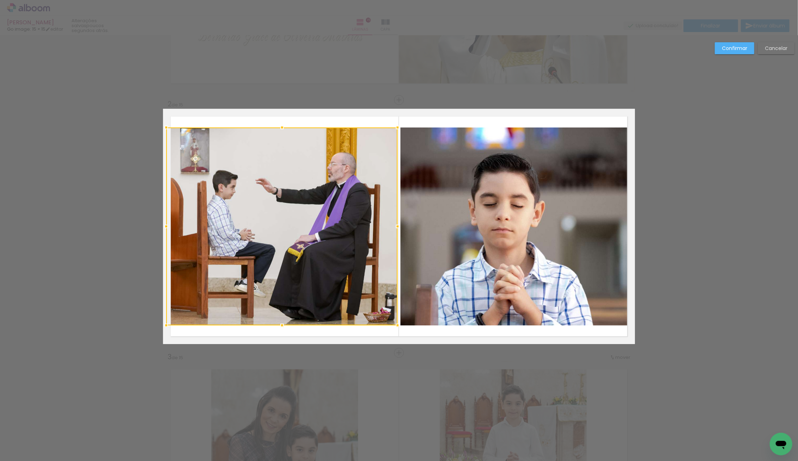
click at [159, 226] on div at bounding box center [166, 226] width 14 height 14
click at [0, 0] on slot "Confirmar" at bounding box center [0, 0] width 0 height 0
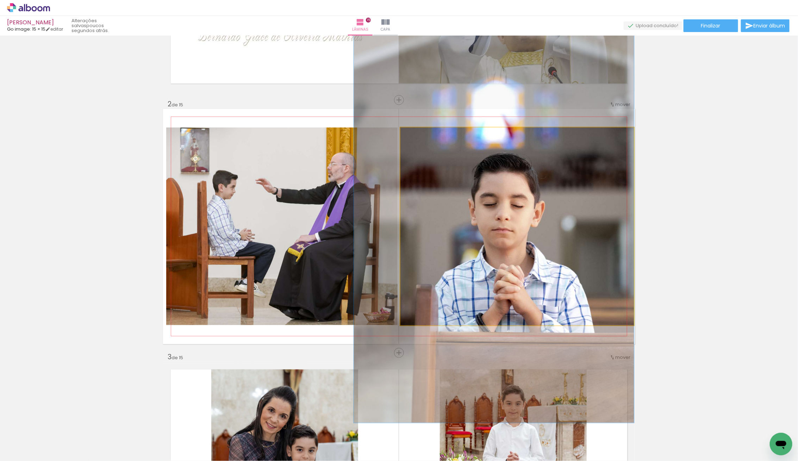
click at [537, 213] on quentale-photo at bounding box center [516, 226] width 233 height 198
click at [538, 213] on quentale-photo at bounding box center [516, 226] width 233 height 198
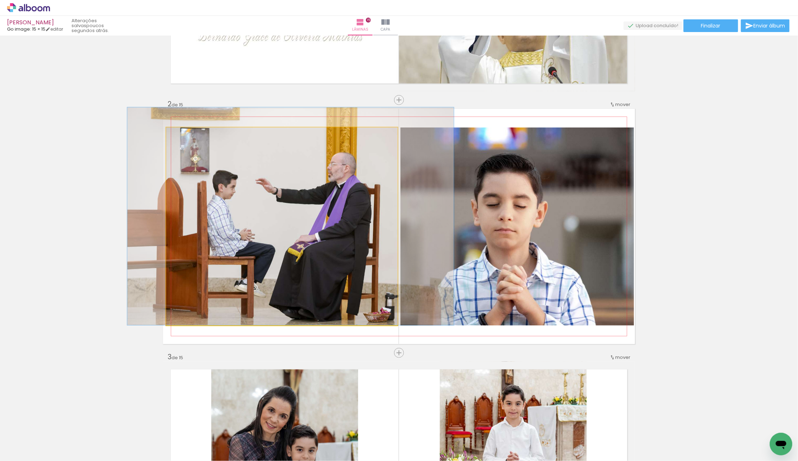
click at [305, 219] on quentale-photo at bounding box center [281, 226] width 231 height 198
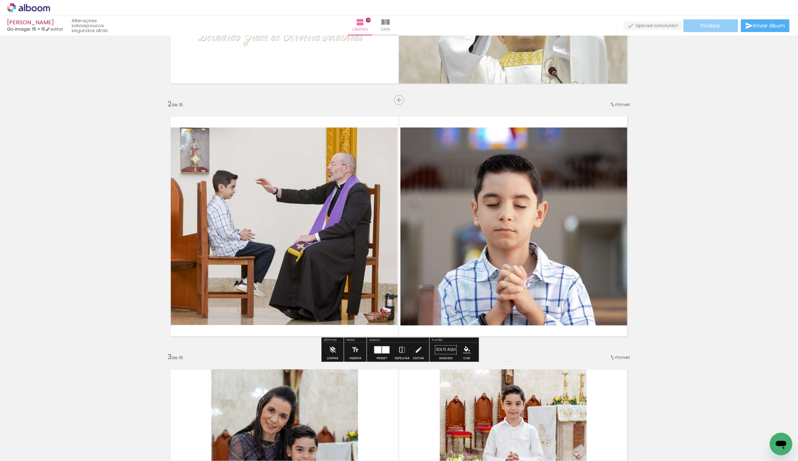
click at [707, 25] on span "Finalizar" at bounding box center [710, 25] width 19 height 5
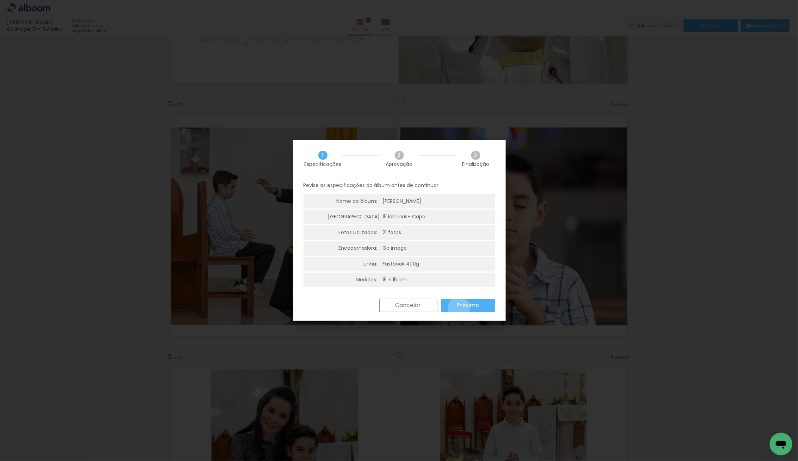
click at [0, 0] on slot "Próximo" at bounding box center [0, 0] width 0 height 0
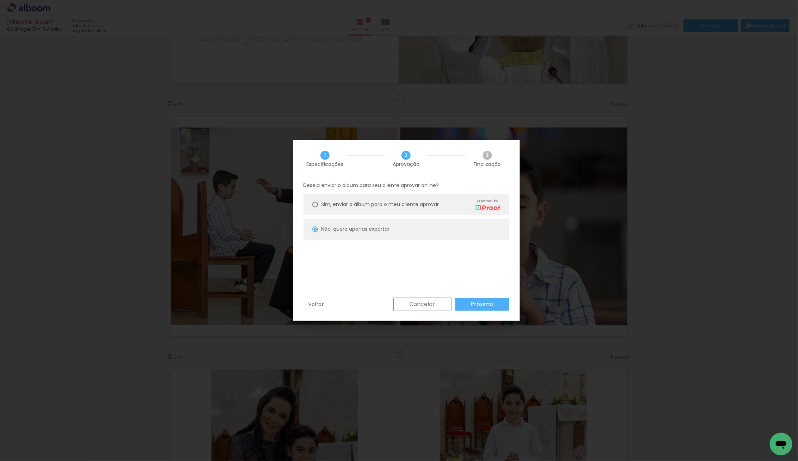
click at [0, 0] on slot "Próximo" at bounding box center [0, 0] width 0 height 0
type input "Alta, 300 DPI"
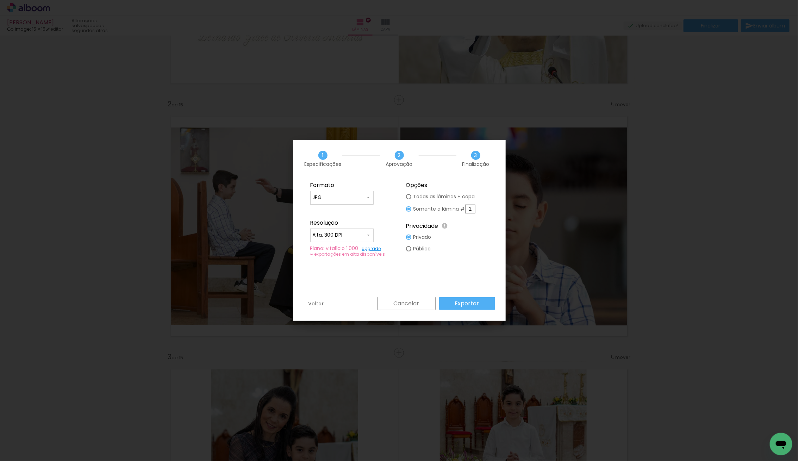
click at [481, 307] on paper-button "Exportar" at bounding box center [467, 303] width 56 height 13
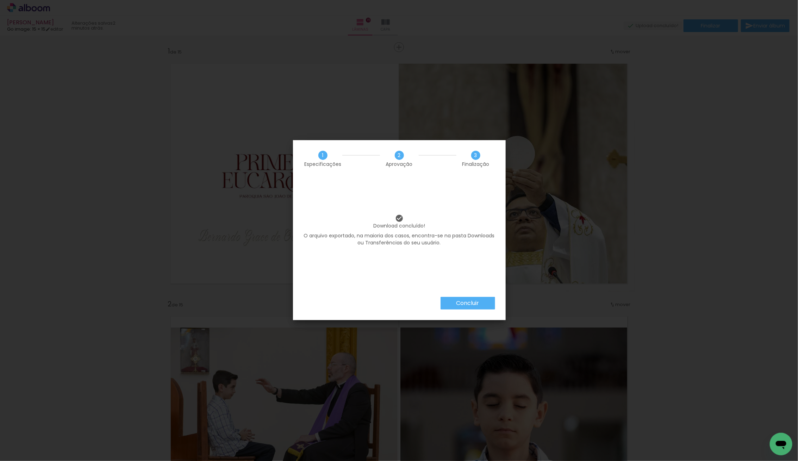
scroll to position [3021, 0]
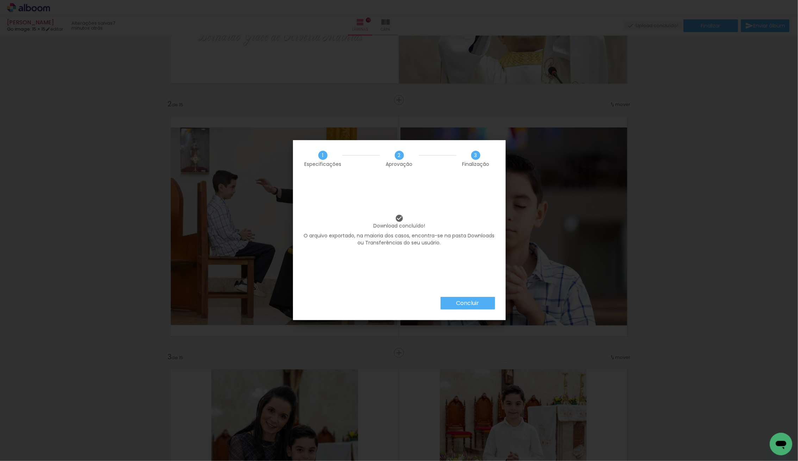
click at [0, 0] on slot "Concluir" at bounding box center [0, 0] width 0 height 0
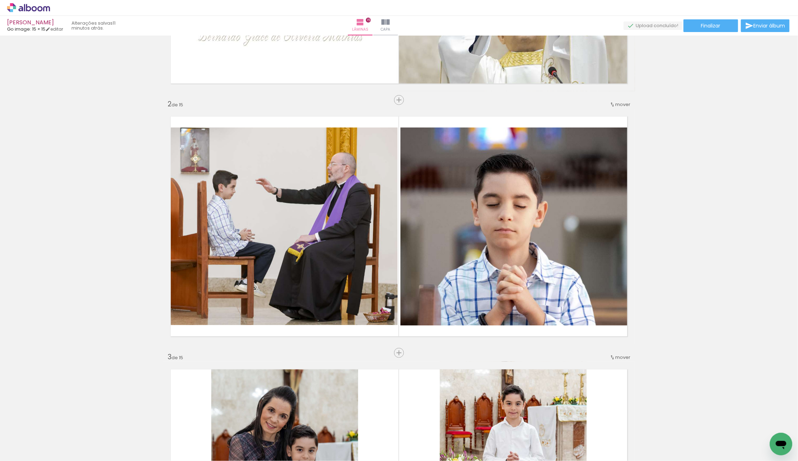
click at [40, 7] on icon at bounding box center [28, 7] width 43 height 9
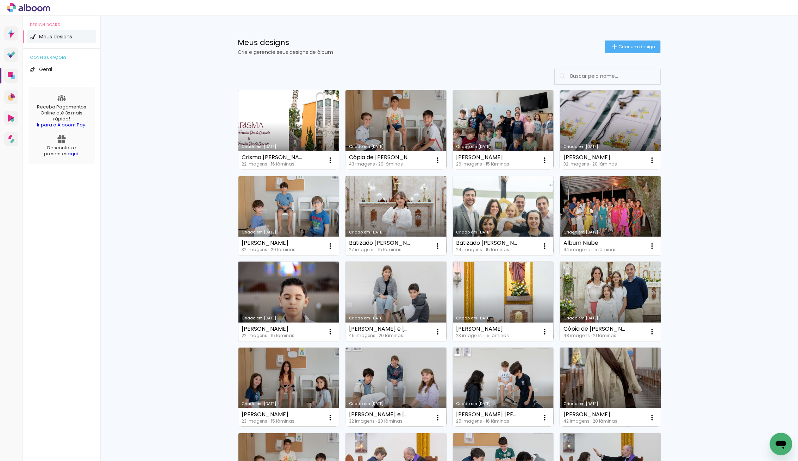
scroll to position [2, 0]
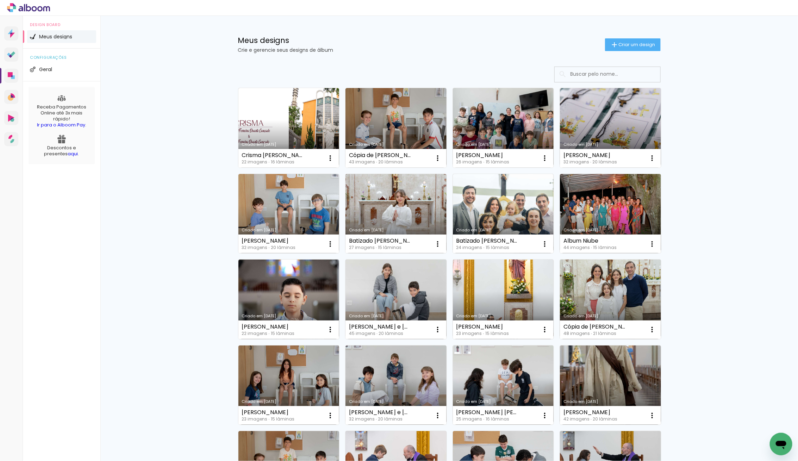
click at [602, 76] on input at bounding box center [617, 74] width 100 height 14
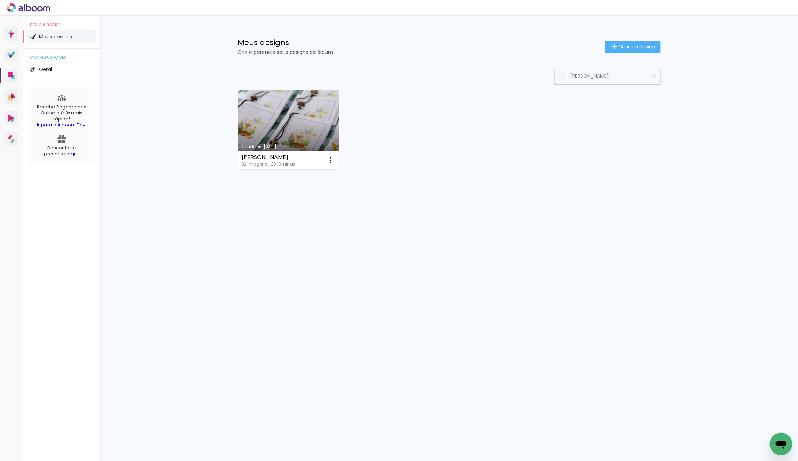
scroll to position [0, 0]
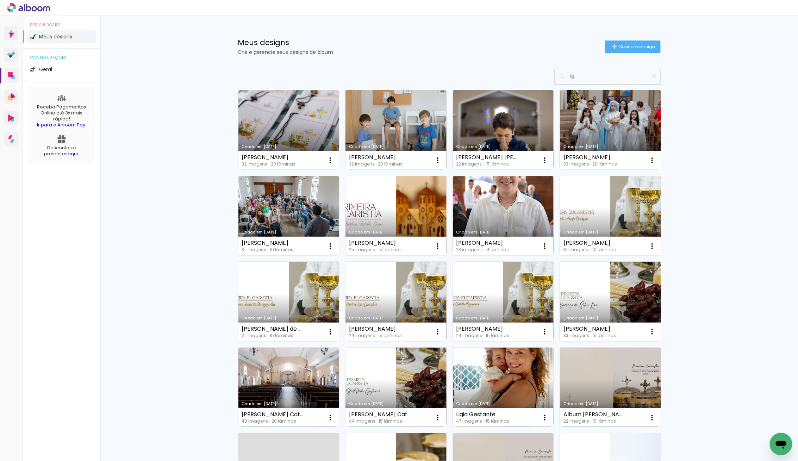
type input "i"
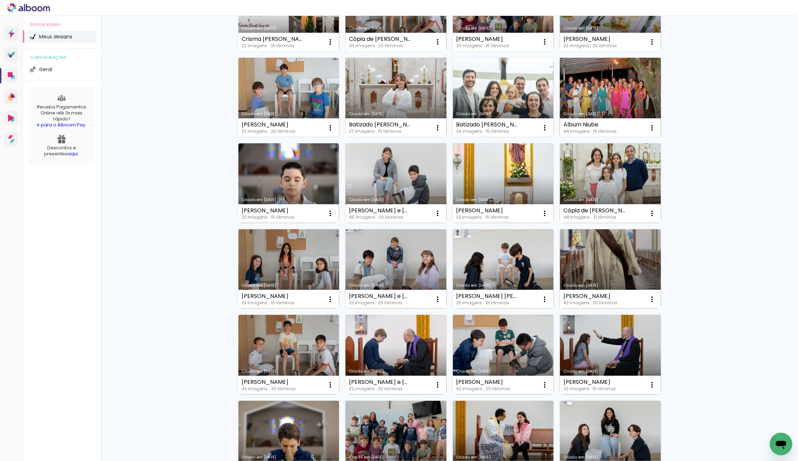
scroll to position [120, 0]
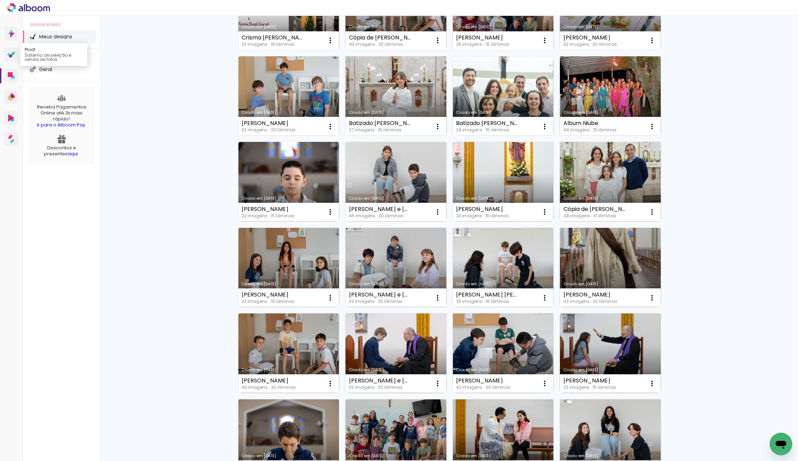
click at [12, 57] on icon at bounding box center [11, 54] width 8 height 7
